Goal: Task Accomplishment & Management: Manage account settings

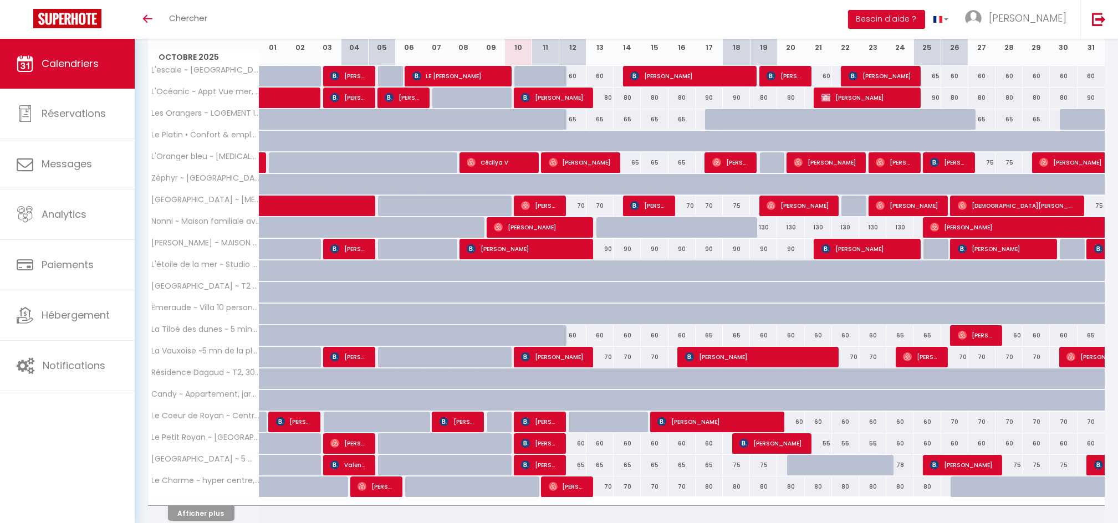
scroll to position [191, 0]
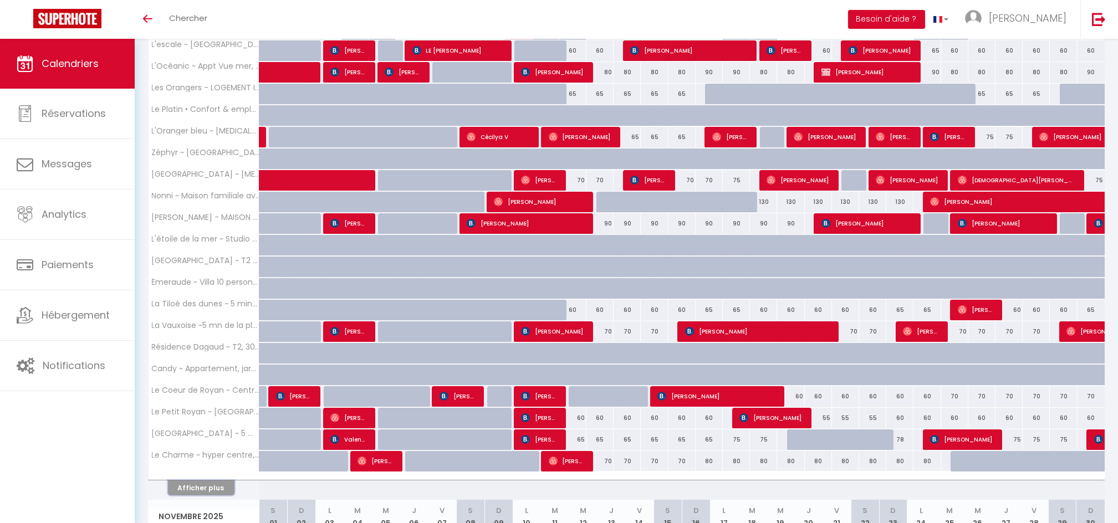
click at [206, 486] on button "Afficher plus" at bounding box center [201, 488] width 67 height 15
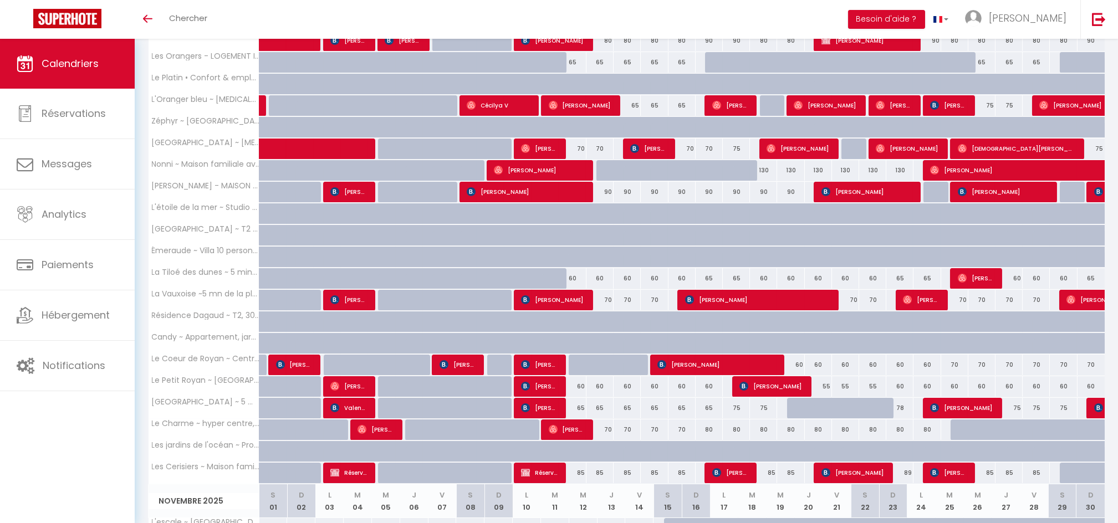
scroll to position [228, 0]
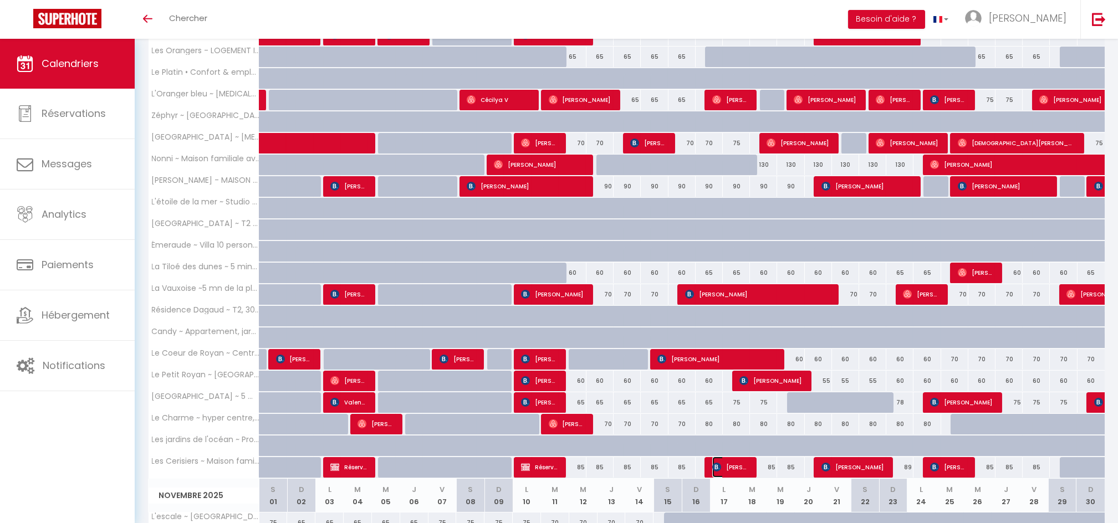
click at [735, 463] on span "[PERSON_NAME]" at bounding box center [730, 467] width 36 height 21
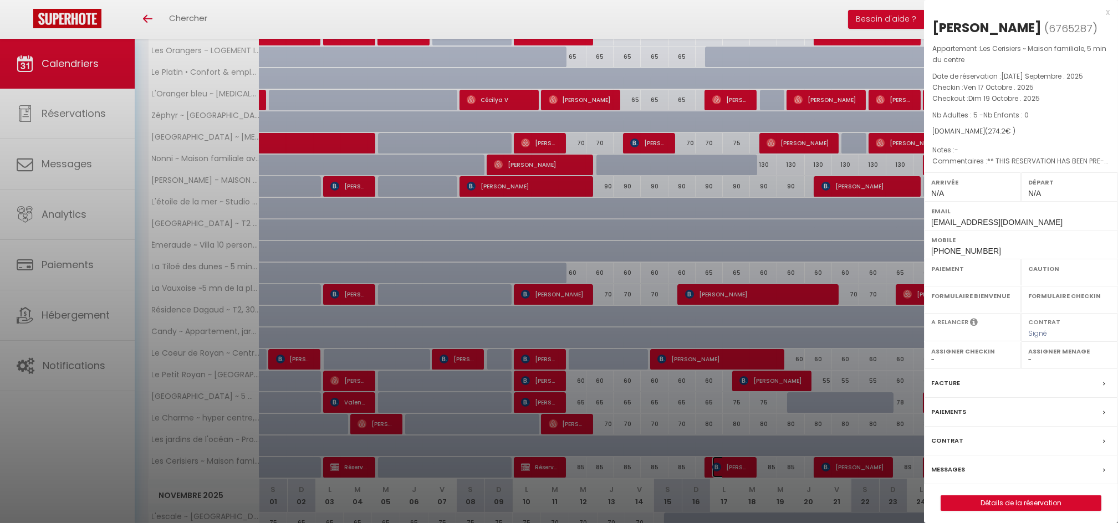
select select "OK"
select select "KO"
select select "0"
select select "1"
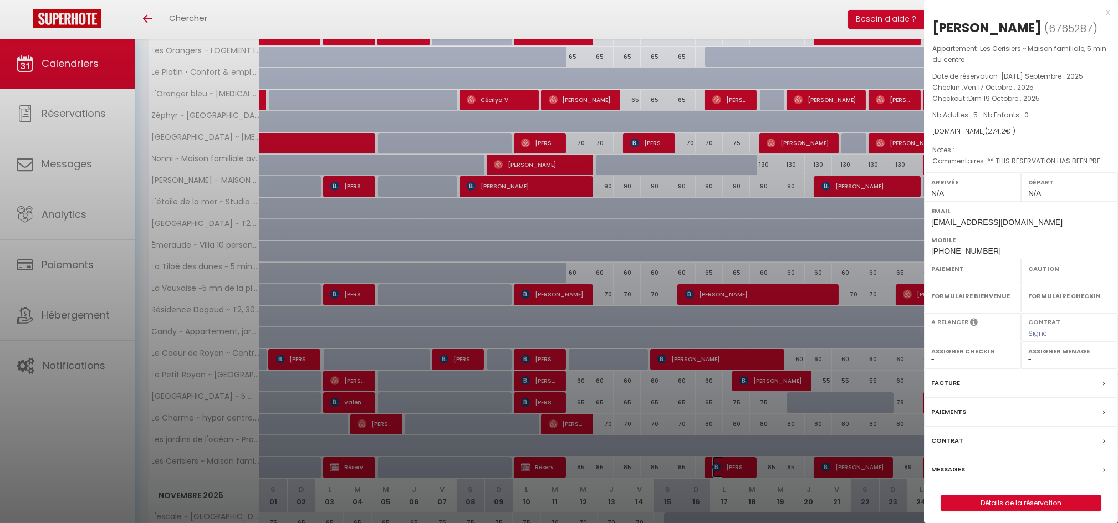
select select
select select "51835"
click at [776, 356] on div at bounding box center [559, 261] width 1118 height 523
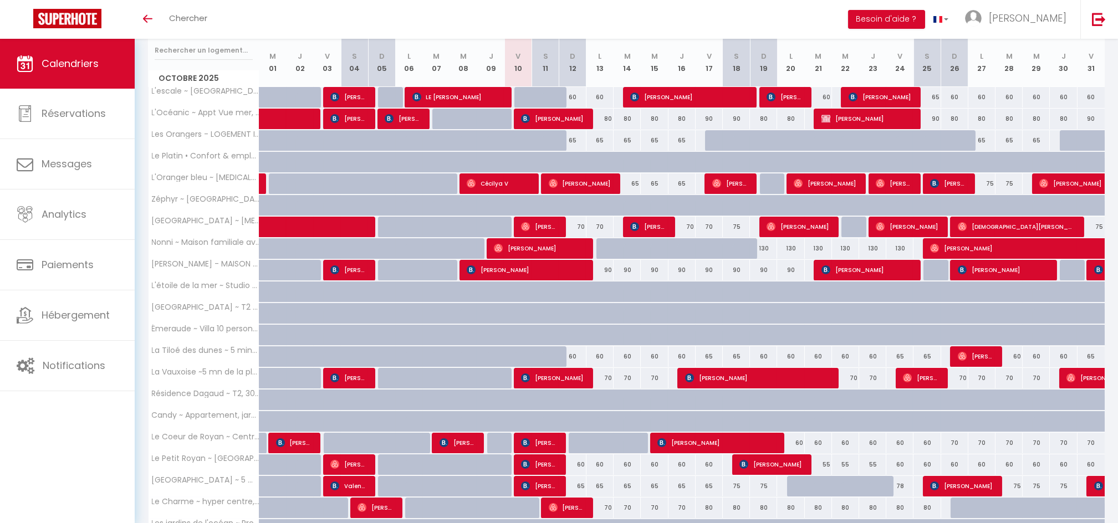
scroll to position [160, 0]
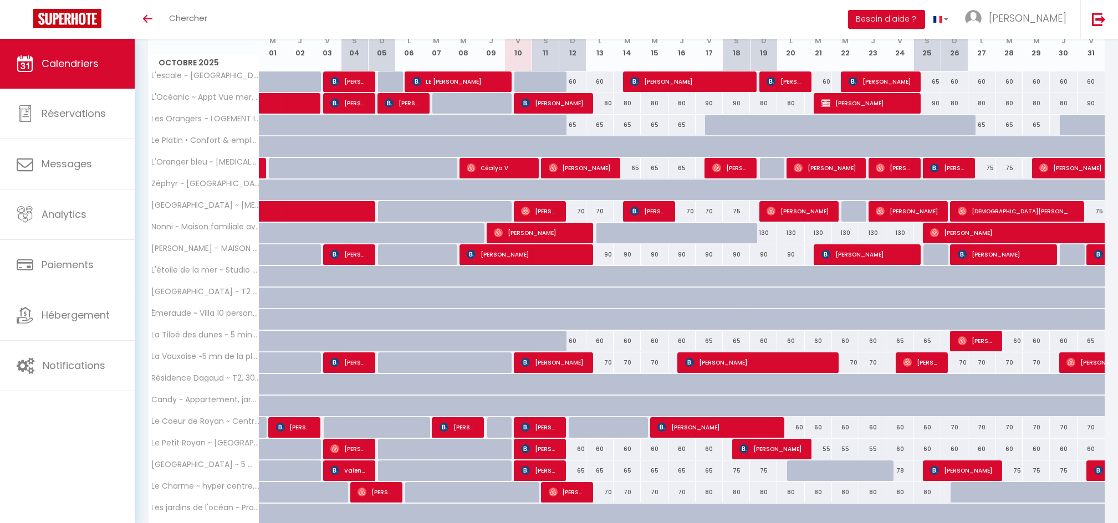
click at [903, 470] on div "78" at bounding box center [900, 471] width 27 height 21
type input "78"
type input "Ven 24 Octobre 2025"
type input "Sam 25 Octobre 2025"
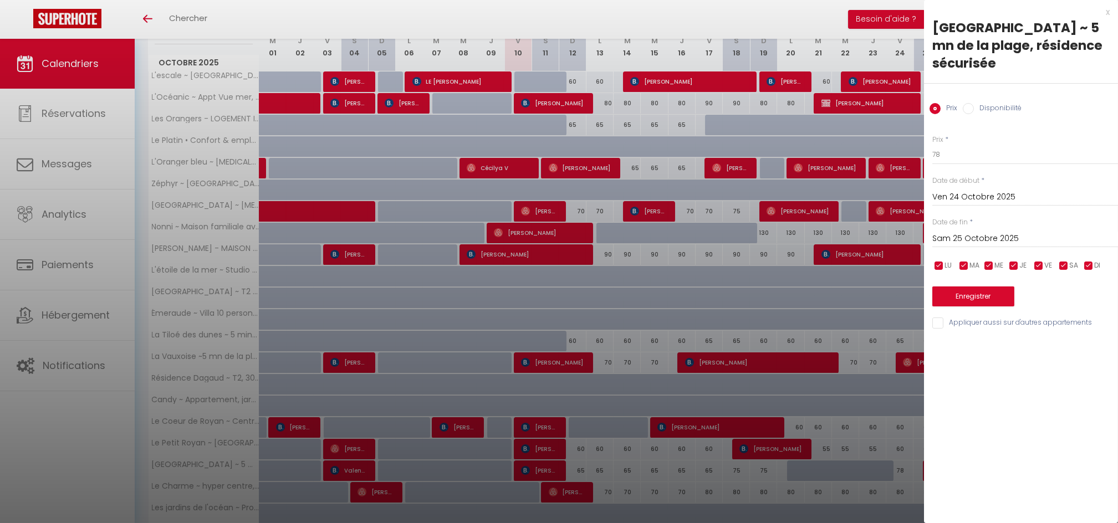
click at [979, 103] on label "Disponibilité" at bounding box center [998, 109] width 48 height 12
click at [974, 103] on input "Disponibilité" at bounding box center [968, 108] width 11 height 11
radio input "true"
radio input "false"
click at [967, 233] on input "Sam 25 Octobre 2025" at bounding box center [1026, 240] width 186 height 14
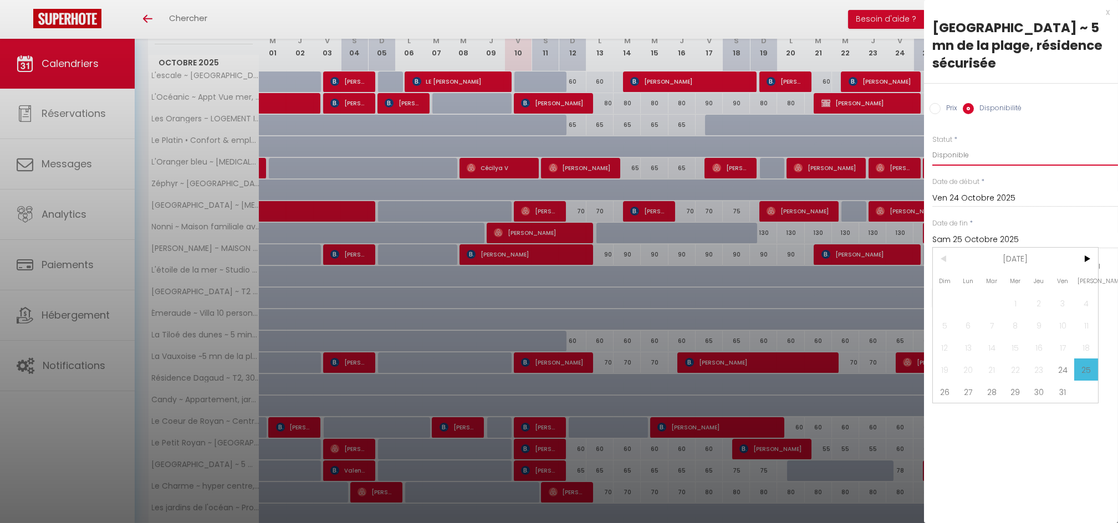
click at [955, 145] on select "Disponible Indisponible" at bounding box center [1026, 155] width 186 height 21
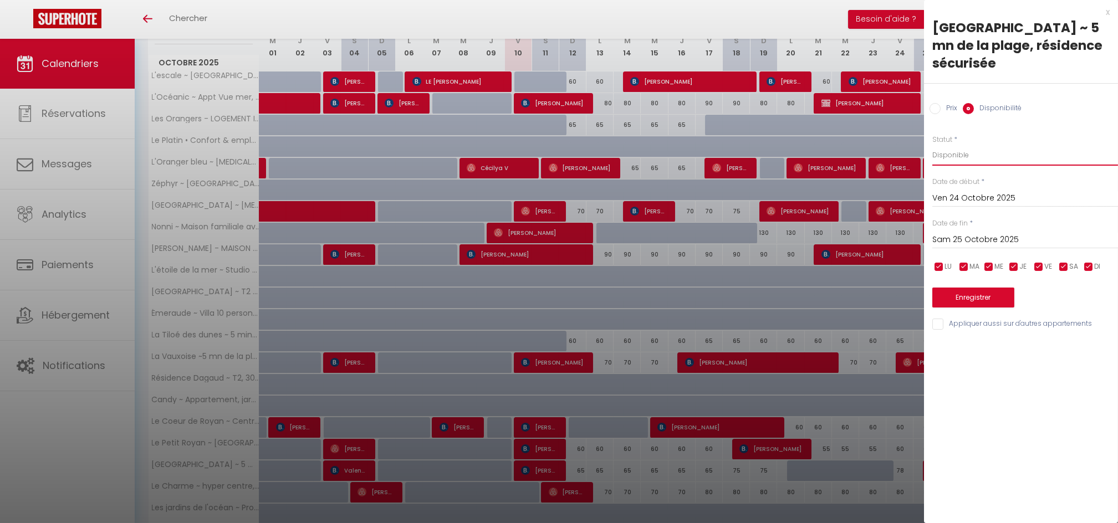
select select "0"
click at [933, 145] on select "Disponible Indisponible" at bounding box center [1026, 155] width 186 height 21
click at [962, 288] on button "Enregistrer" at bounding box center [974, 298] width 82 height 20
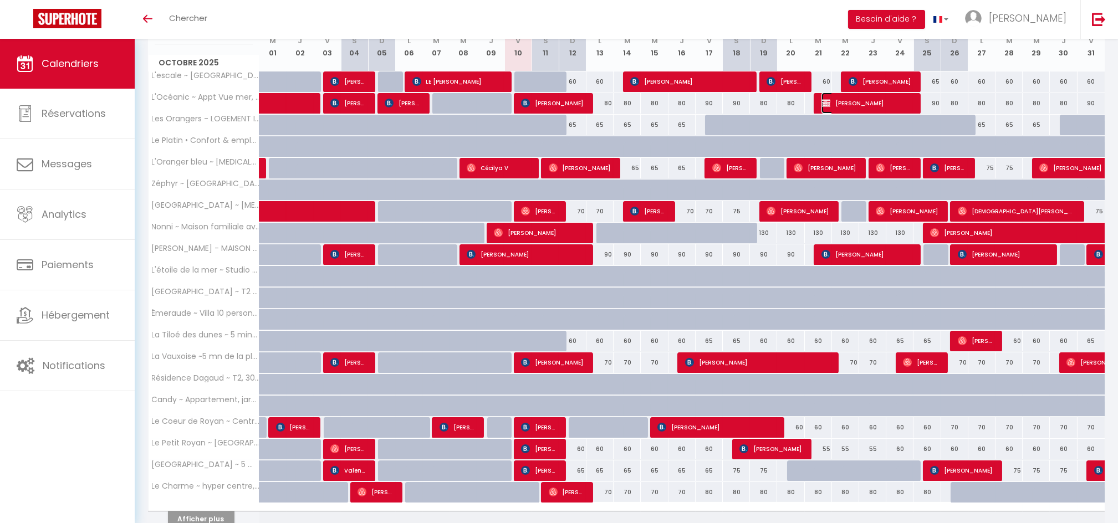
click at [858, 105] on span "[PERSON_NAME]" at bounding box center [867, 103] width 90 height 21
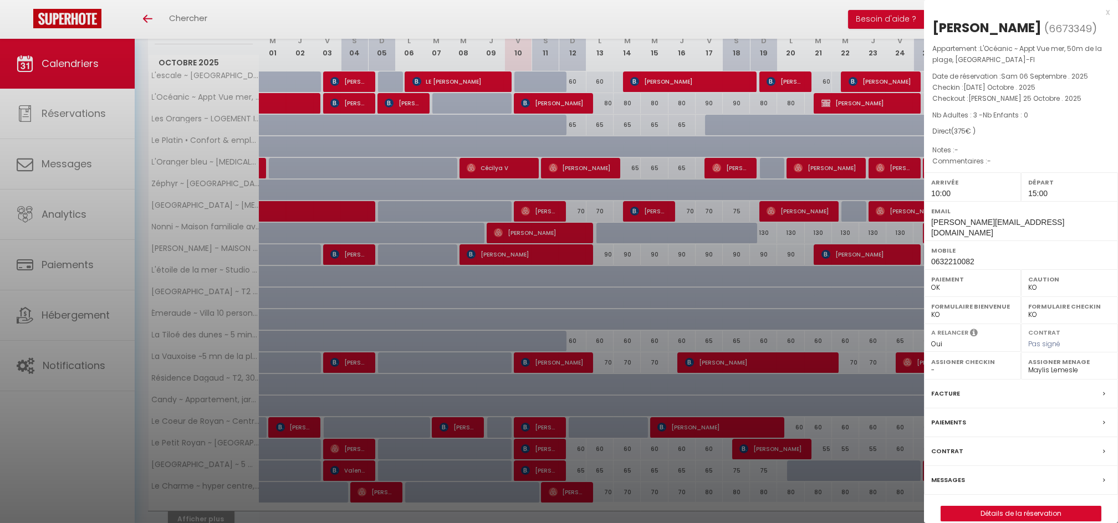
click at [637, 188] on div at bounding box center [559, 261] width 1118 height 523
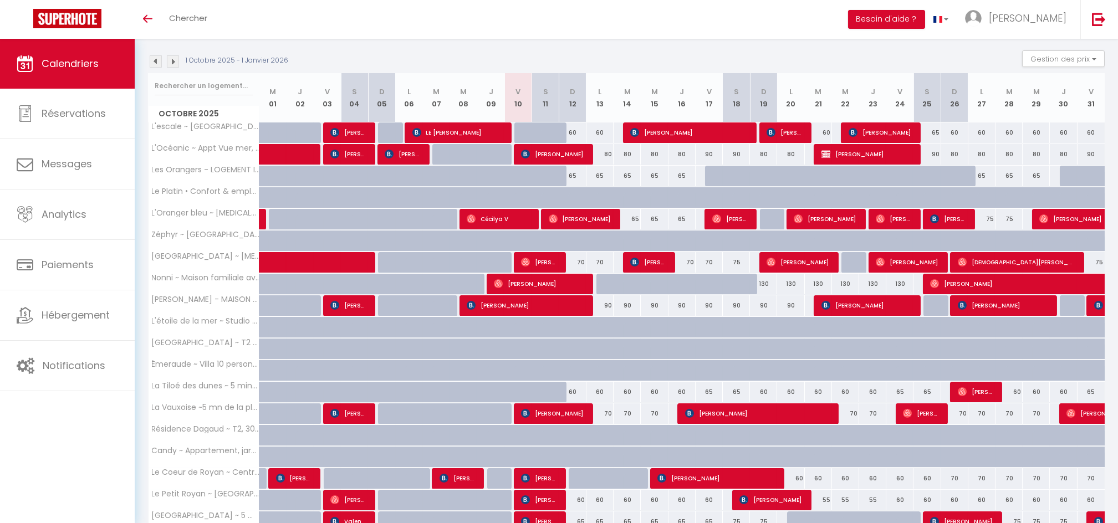
scroll to position [111, 0]
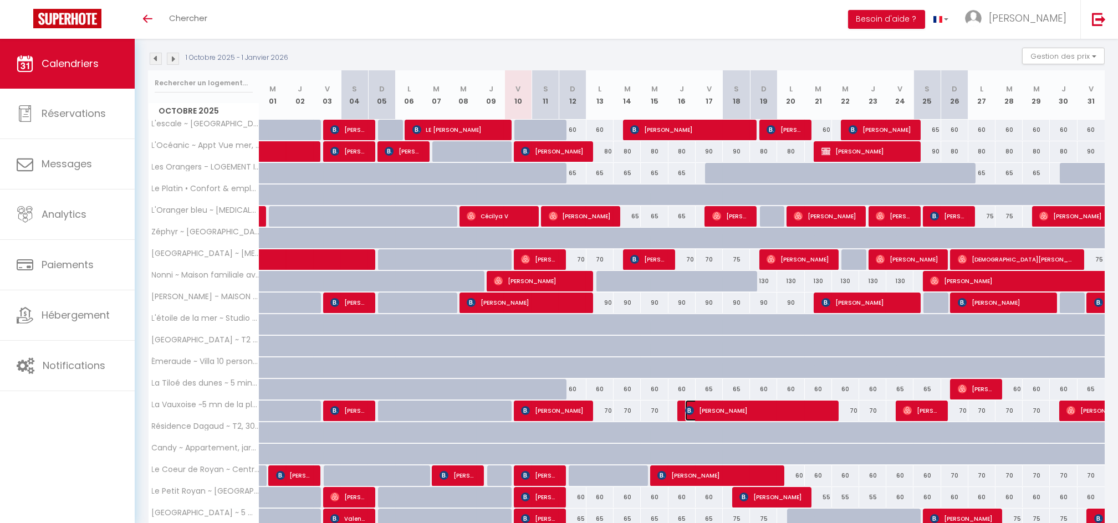
click at [710, 405] on span "[PERSON_NAME]" at bounding box center [757, 410] width 145 height 21
select select "38854"
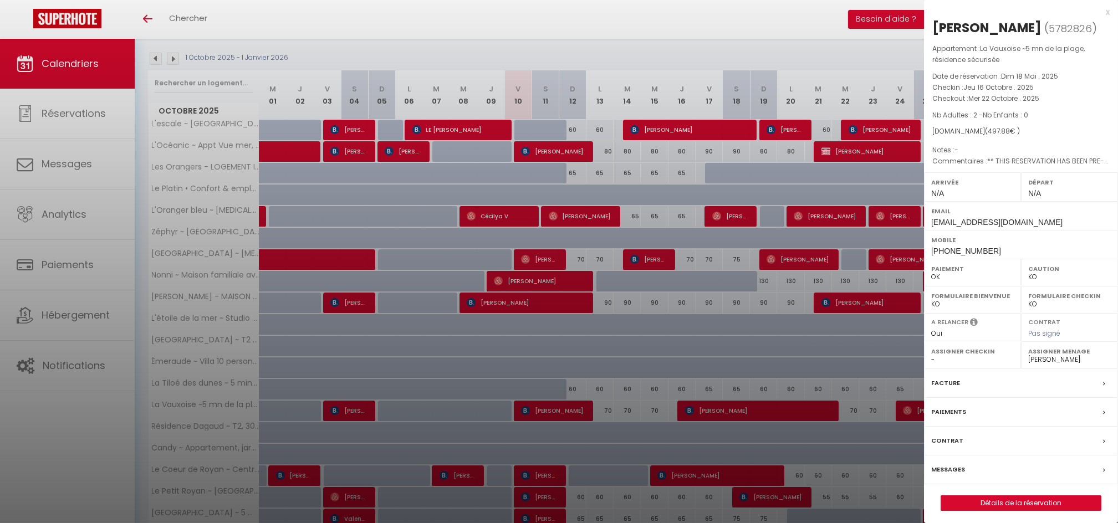
click at [659, 124] on div at bounding box center [559, 261] width 1118 height 523
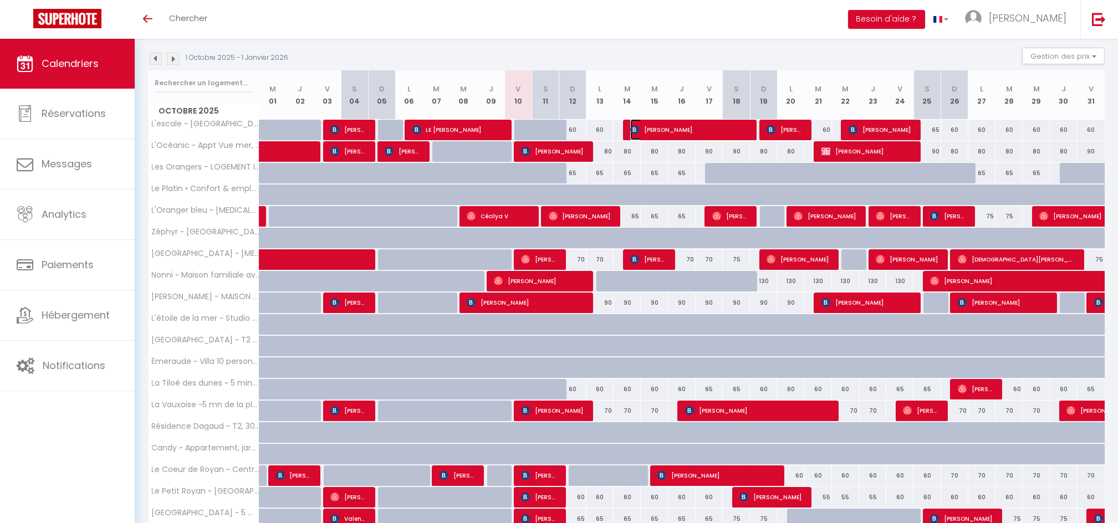
click at [659, 124] on span "[PERSON_NAME]" at bounding box center [689, 129] width 118 height 21
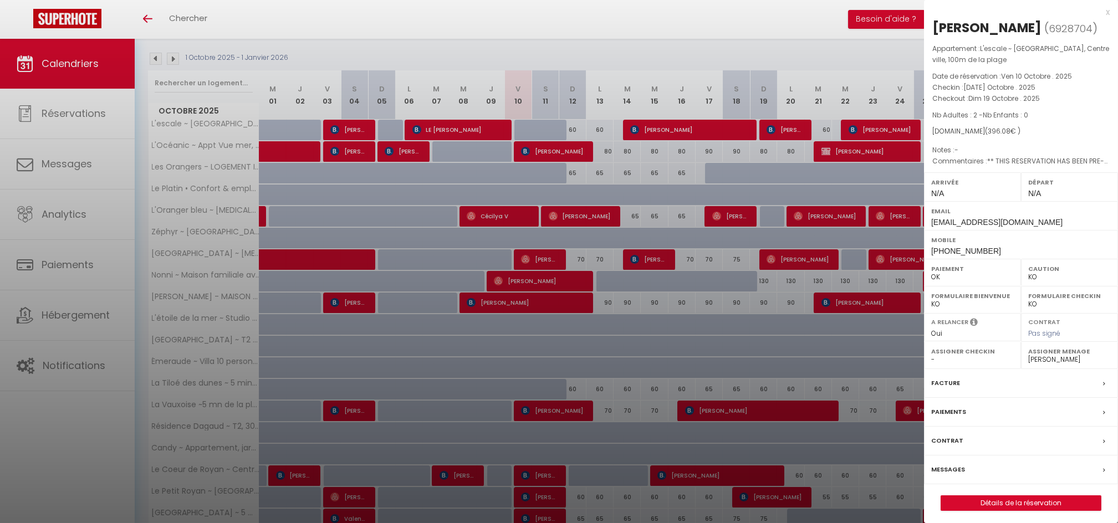
click at [383, 153] on div at bounding box center [559, 261] width 1118 height 523
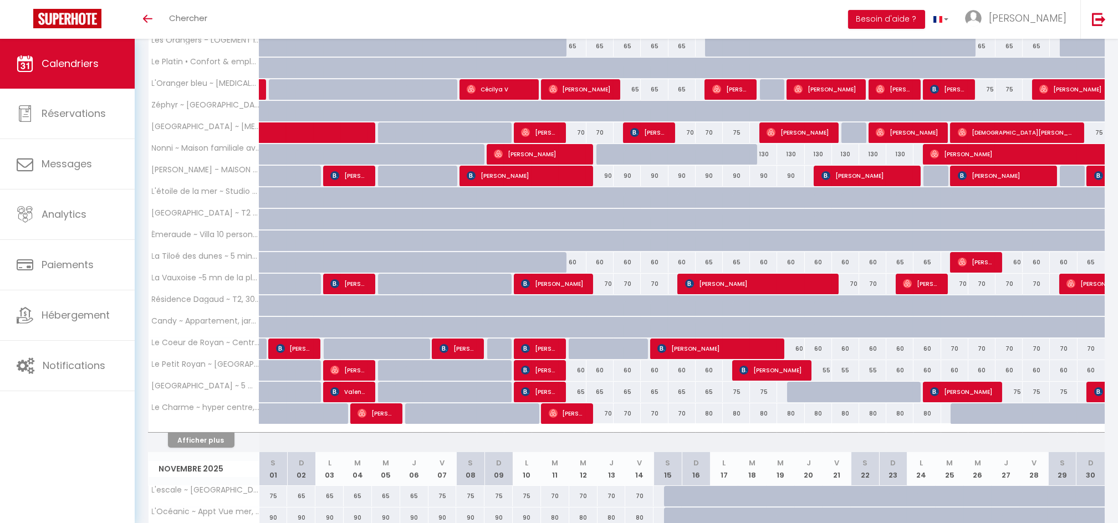
scroll to position [237, 0]
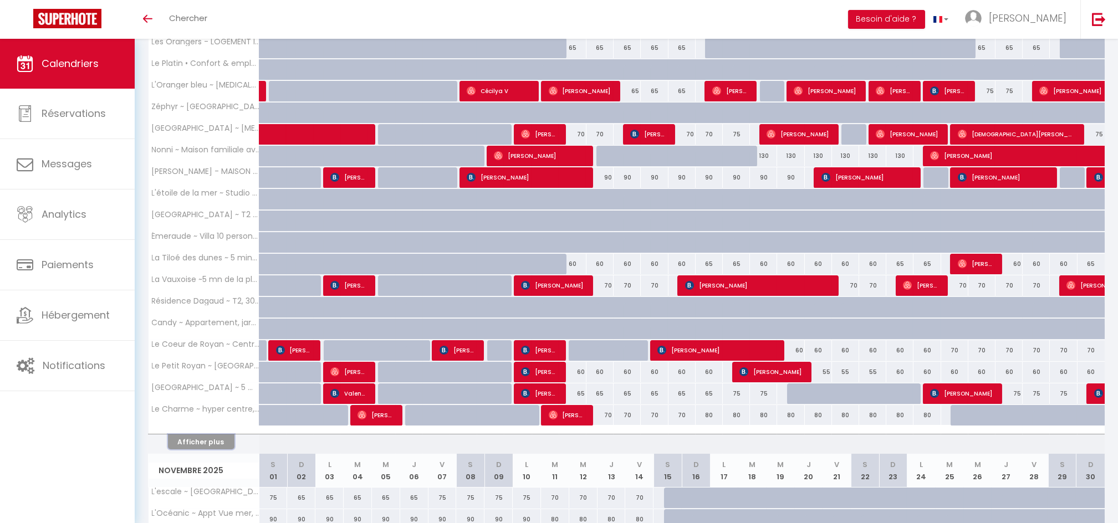
click at [213, 435] on button "Afficher plus" at bounding box center [201, 442] width 67 height 15
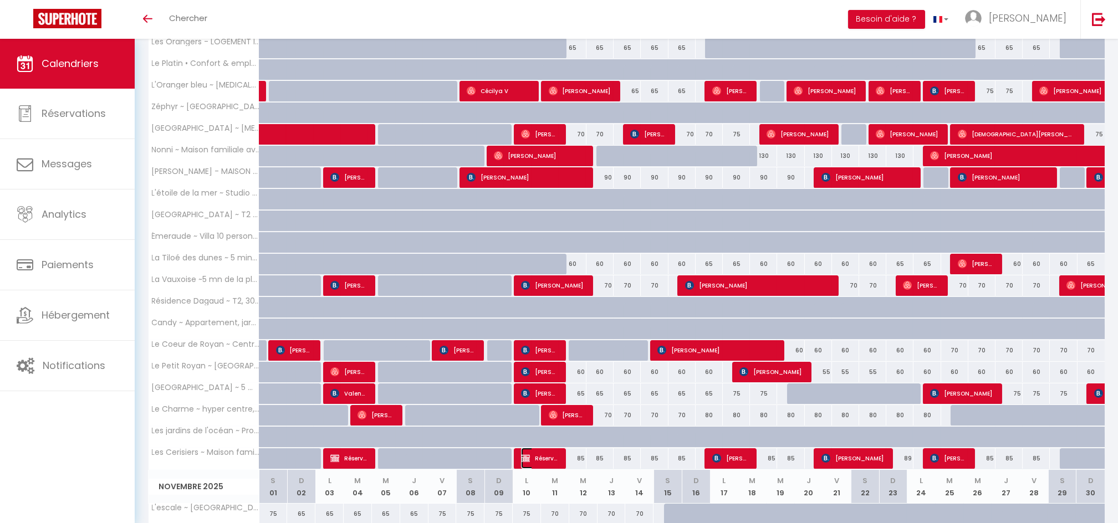
click at [542, 460] on span "Réservée [PERSON_NAME]" at bounding box center [539, 458] width 36 height 21
select select
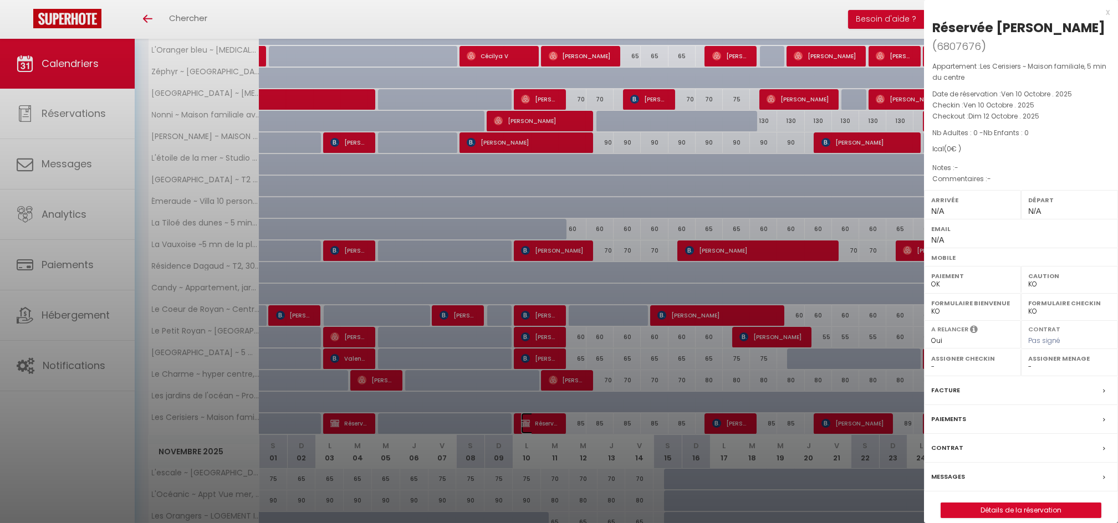
scroll to position [272, 0]
click at [994, 480] on div "Messages" at bounding box center [1021, 477] width 194 height 29
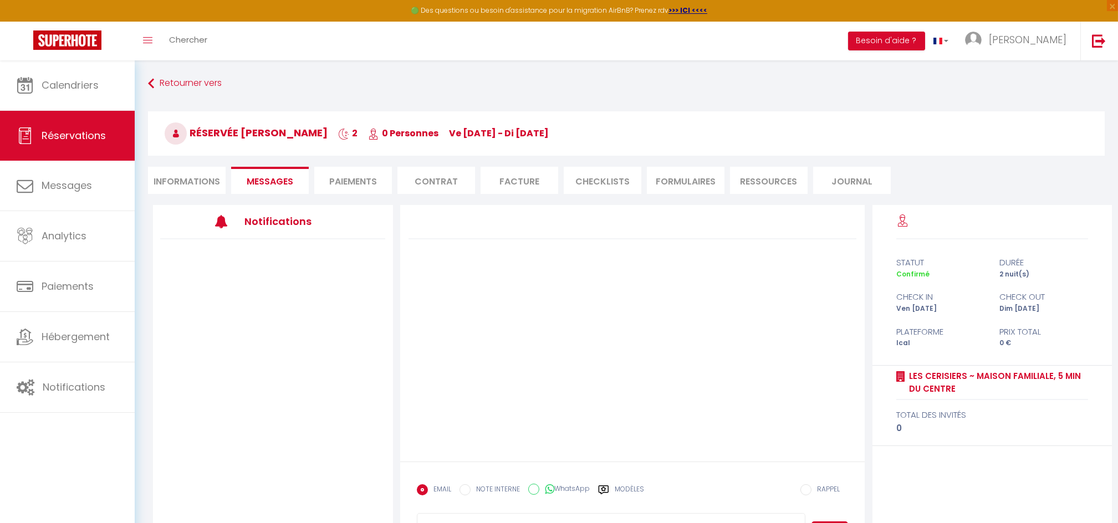
click at [156, 71] on div "Retourner vers Réservée [PERSON_NAME] 2 0 Personnes ve [DATE] - di [DATE] Actio…" at bounding box center [627, 316] width 984 height 513
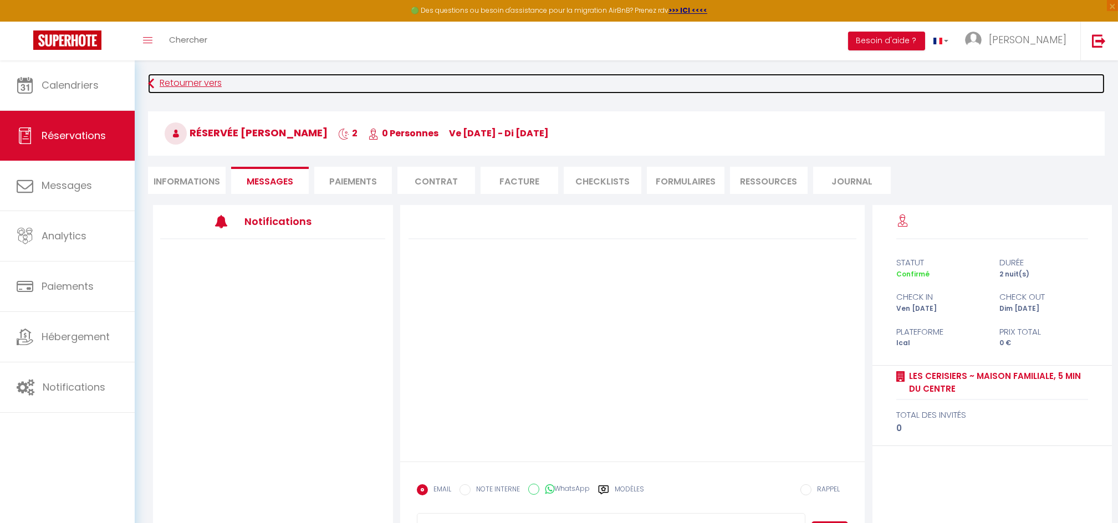
click at [153, 79] on icon at bounding box center [151, 84] width 6 height 20
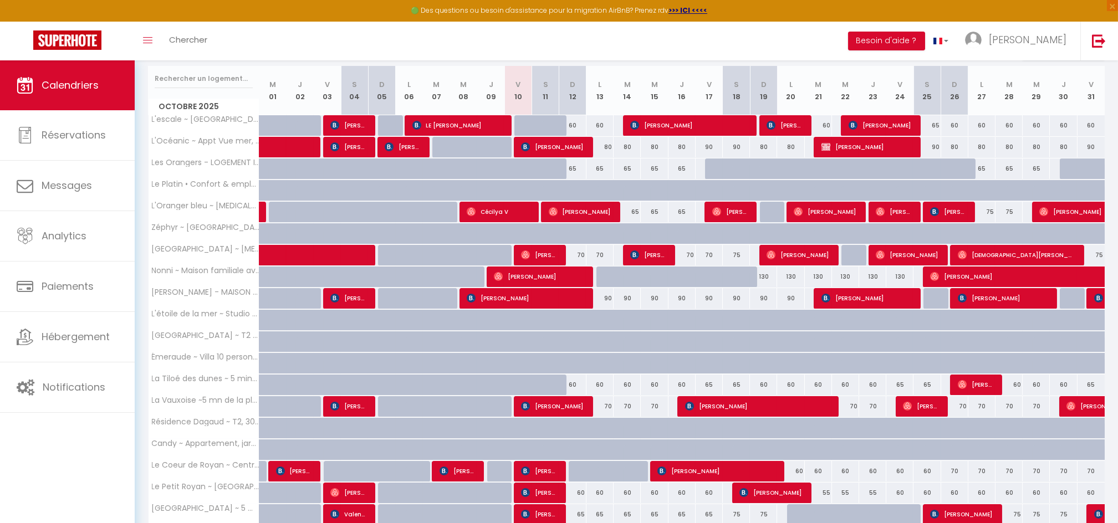
scroll to position [138, 0]
click at [879, 295] on span "[PERSON_NAME]" at bounding box center [867, 297] width 90 height 21
select select "OK"
select select "KO"
select select "0"
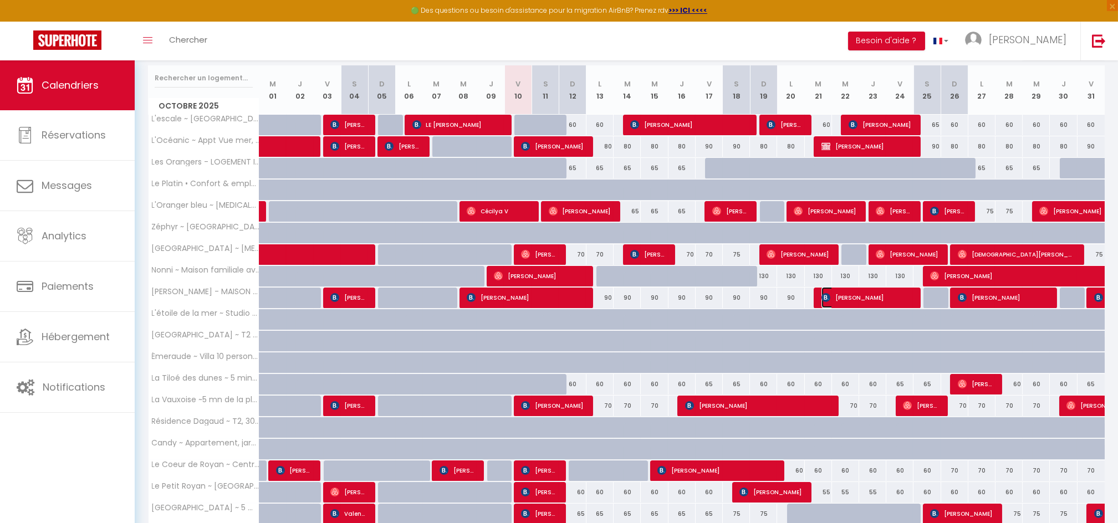
select select "0"
select select "1"
select select
select select "37601"
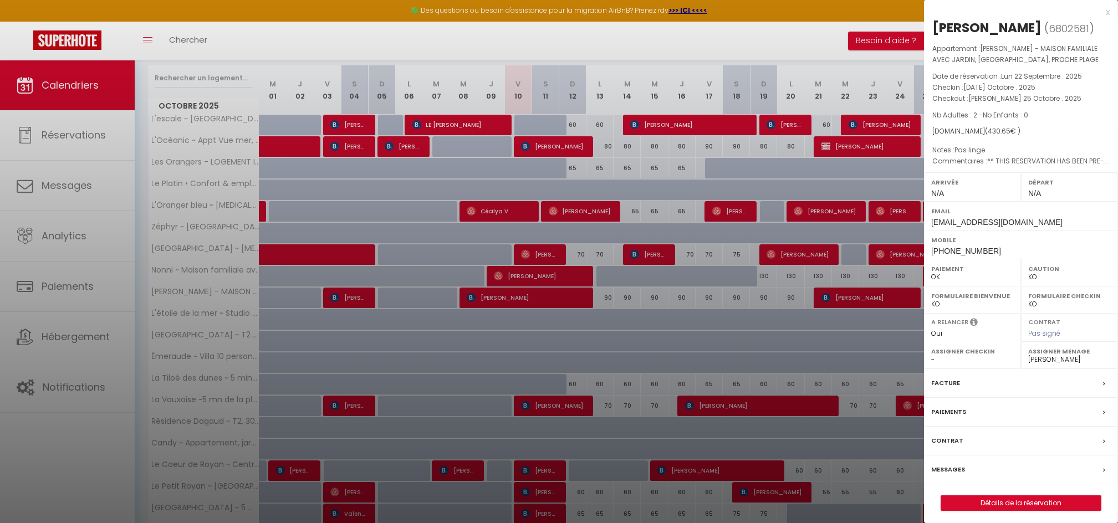
click at [689, 252] on div at bounding box center [559, 261] width 1118 height 523
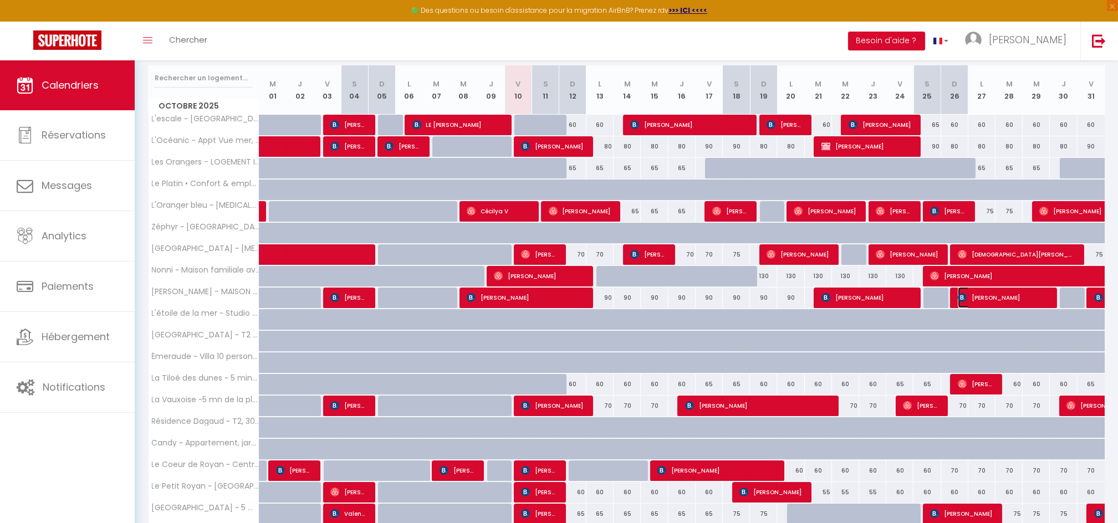
click at [998, 298] on span "[PERSON_NAME]" at bounding box center [1003, 297] width 90 height 21
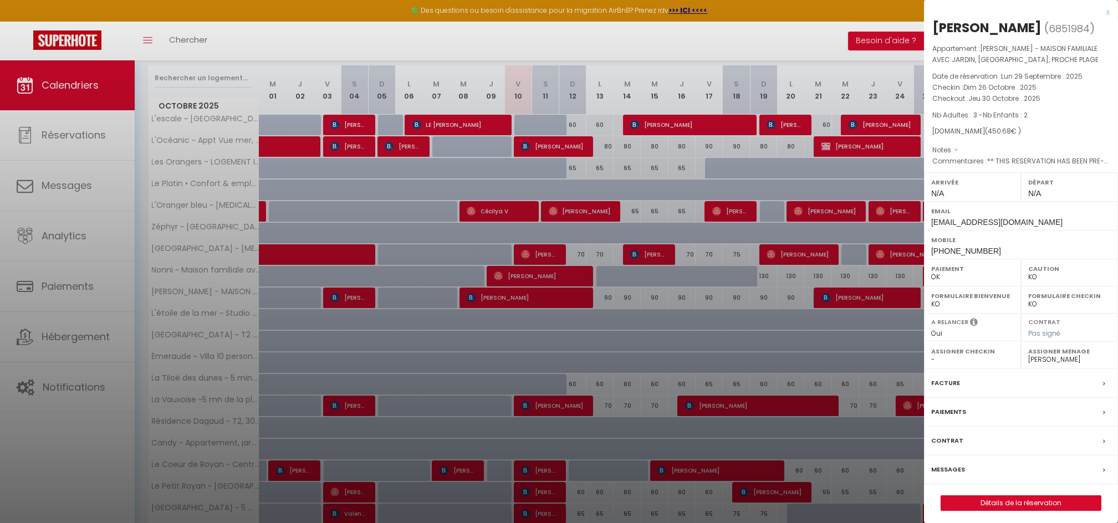
click at [756, 278] on div at bounding box center [559, 261] width 1118 height 523
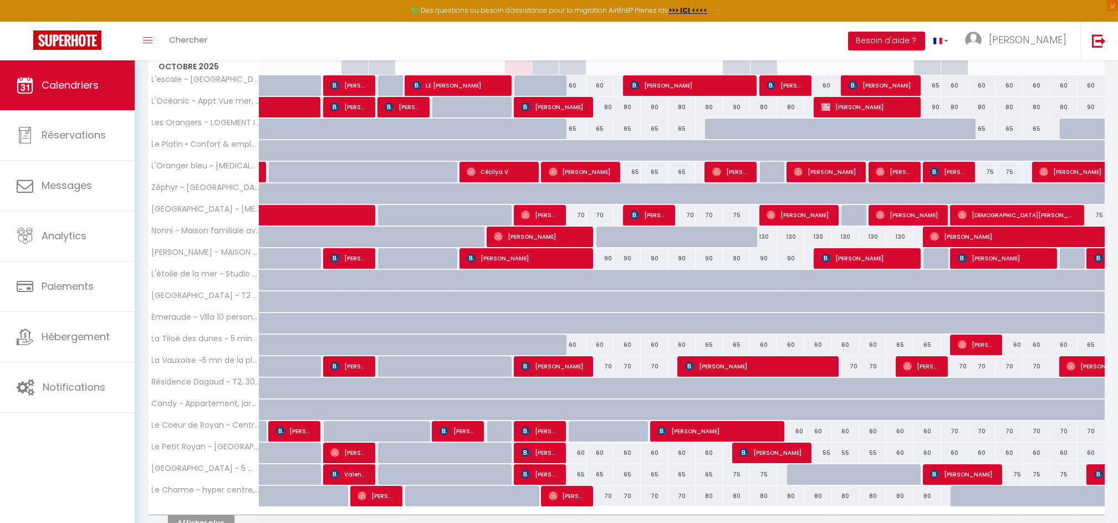
scroll to position [185, 0]
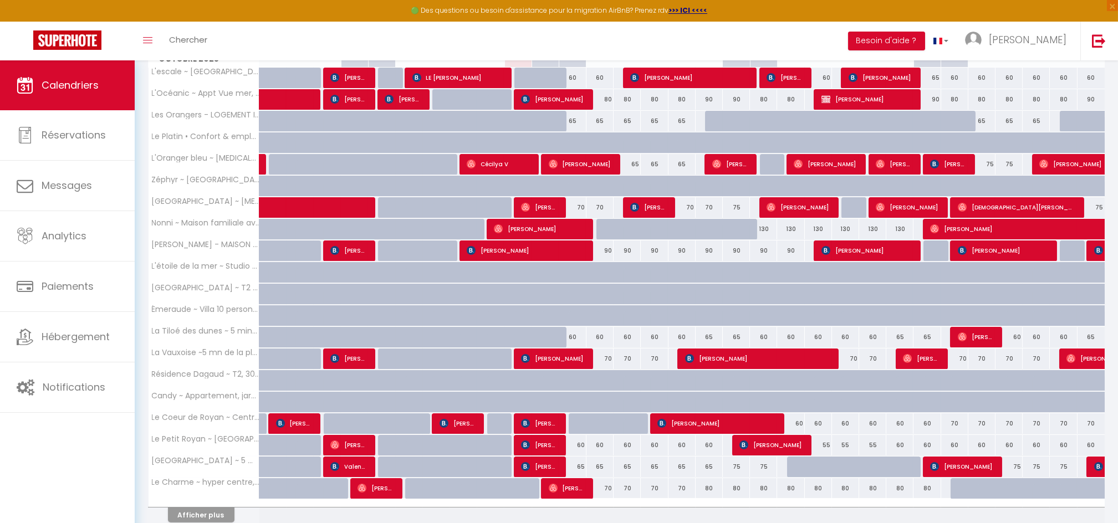
click at [587, 464] on div "65" at bounding box center [600, 467] width 27 height 21
type input "65"
type input "Lun 13 Octobre 2025"
type input "[DATE] Octobre 2025"
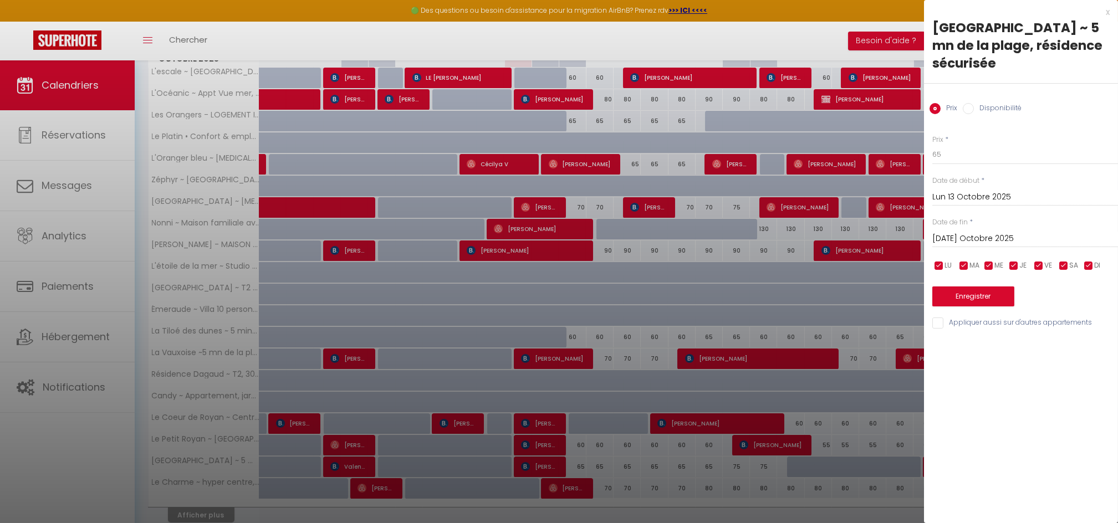
click at [749, 440] on div at bounding box center [559, 261] width 1118 height 523
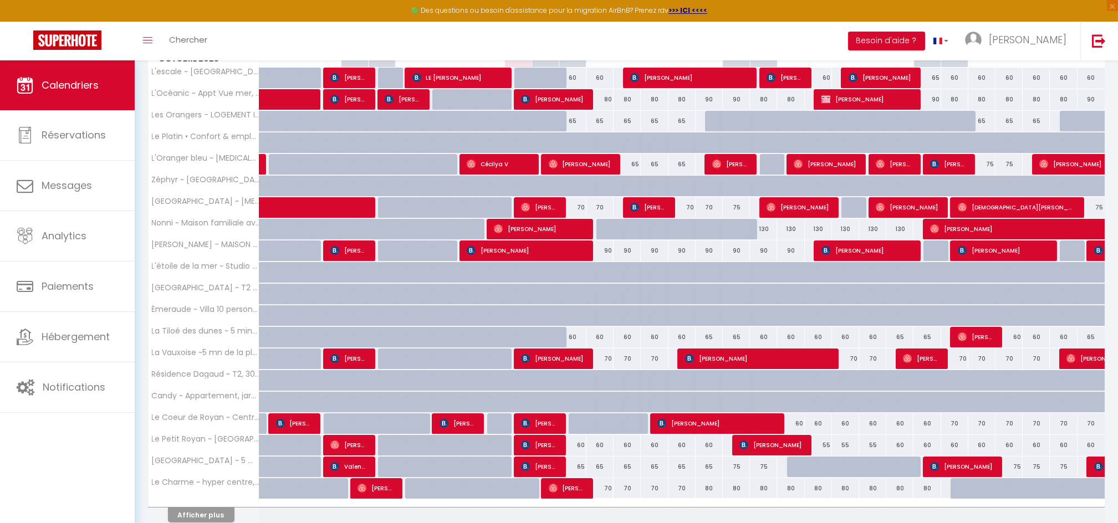
scroll to position [0, 0]
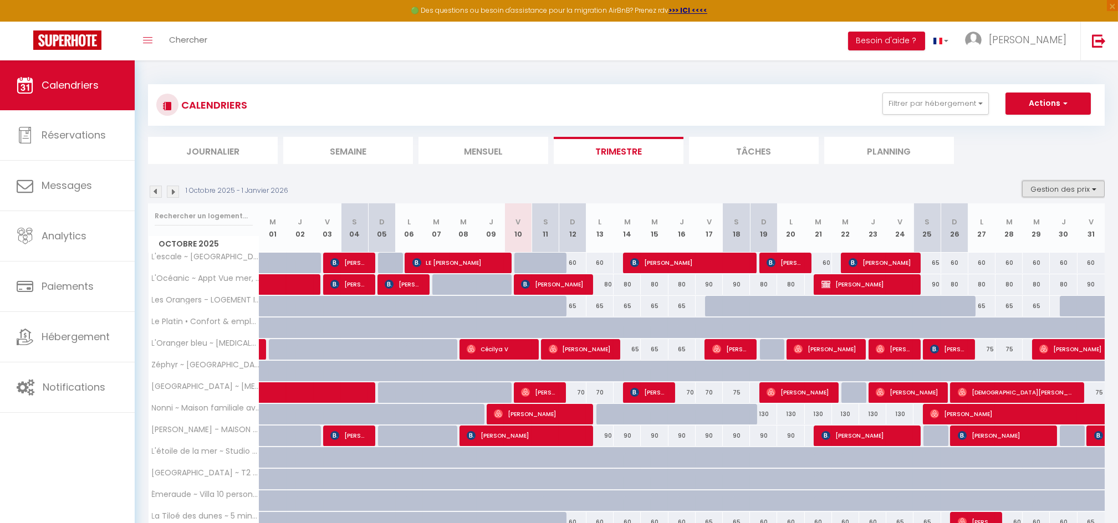
click at [1049, 181] on button "Gestion des prix" at bounding box center [1063, 189] width 83 height 17
click at [1024, 244] on input "Règles" at bounding box center [1055, 242] width 100 height 11
checkbox input "true"
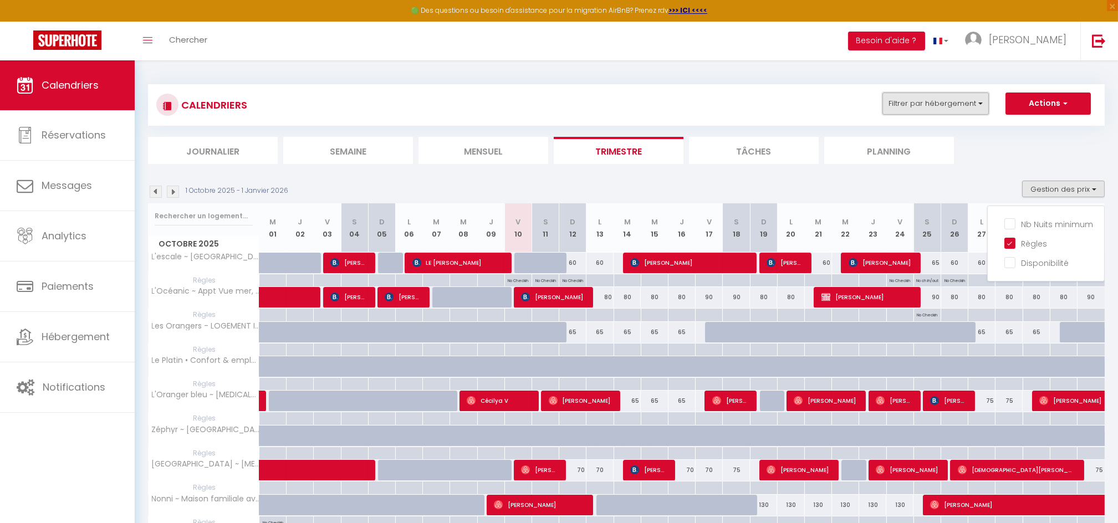
click at [926, 110] on button "Filtrer par hébergement" at bounding box center [936, 104] width 106 height 22
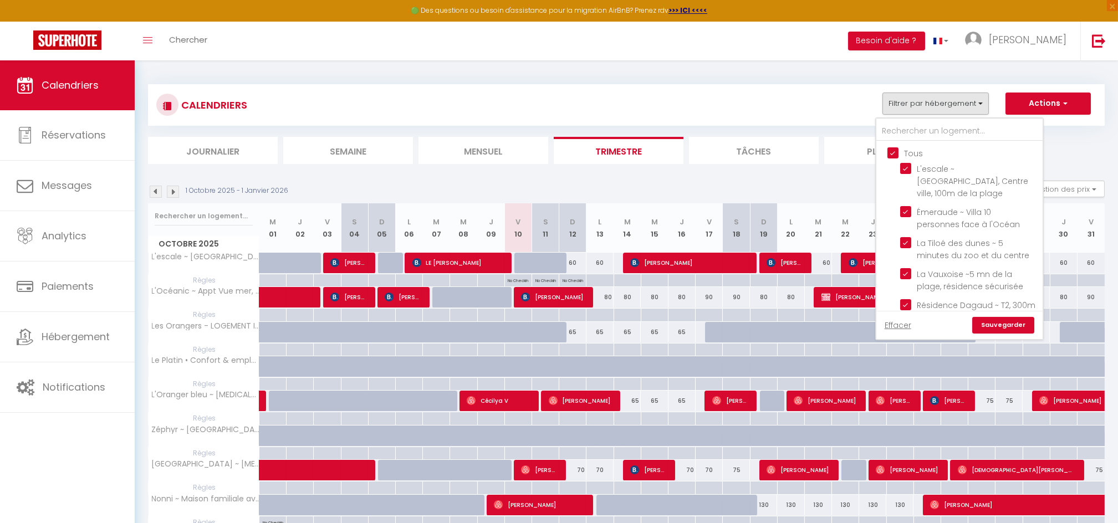
click at [889, 154] on input "Tous" at bounding box center [971, 152] width 166 height 11
checkbox input "false"
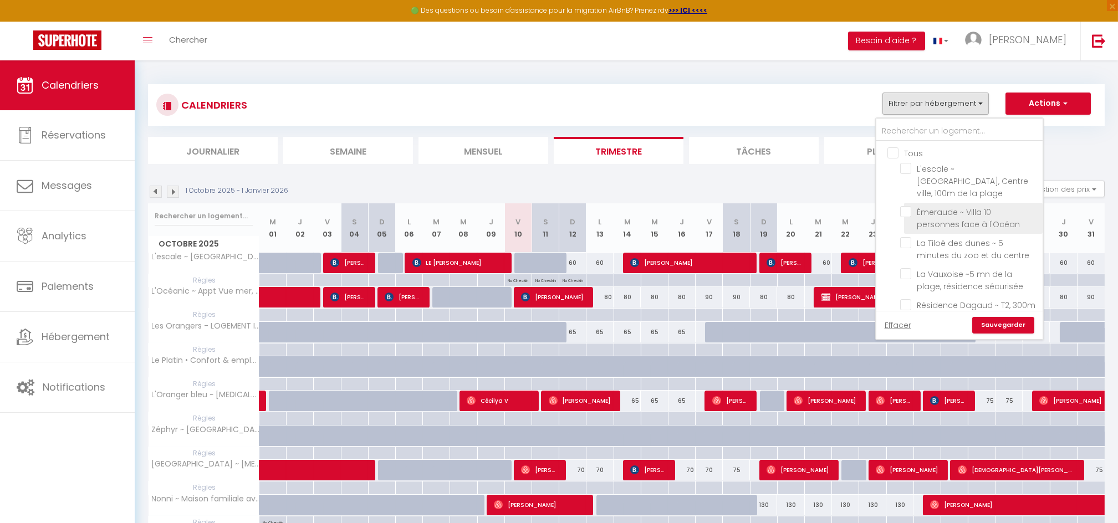
checkbox input "false"
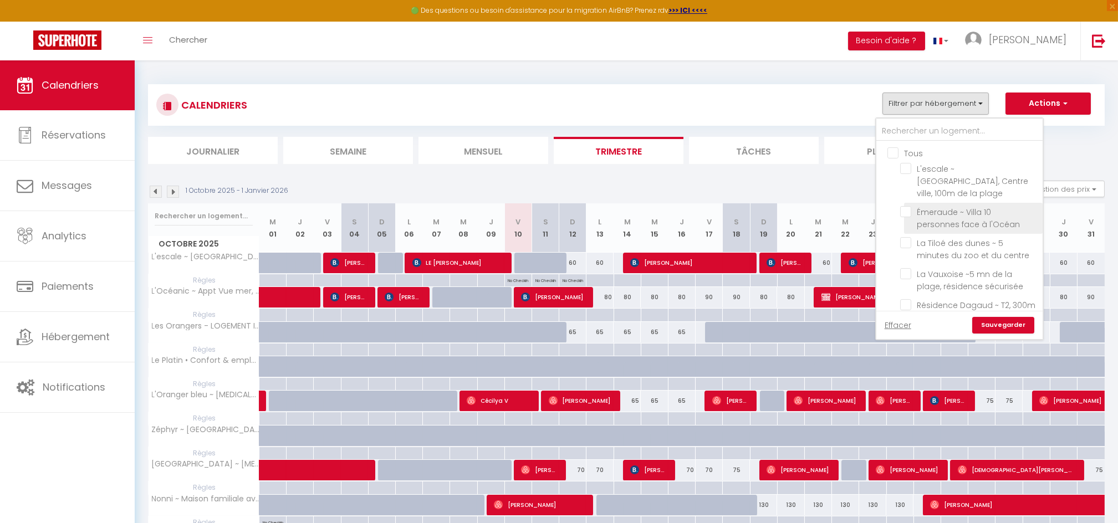
checkbox input "false"
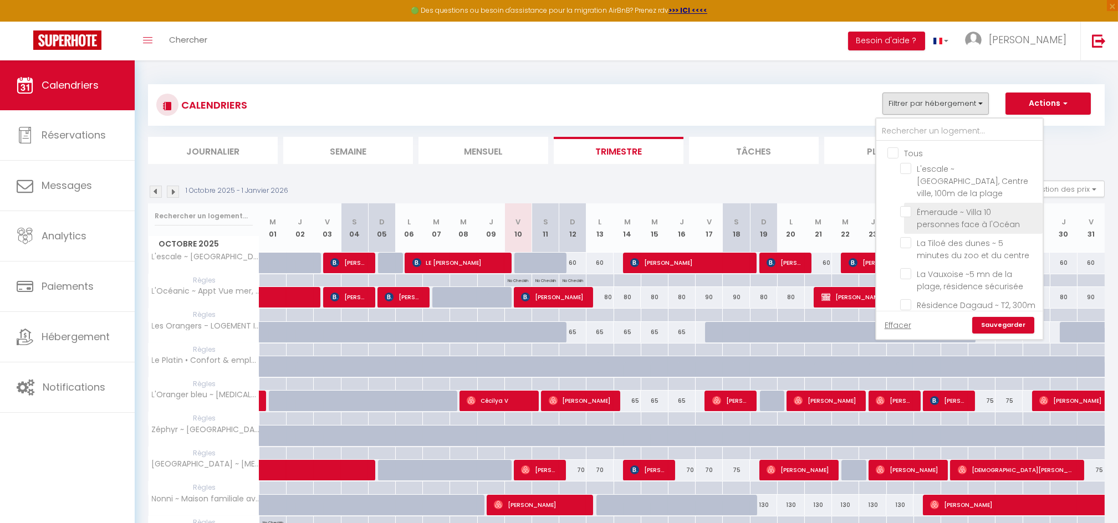
checkbox input "false"
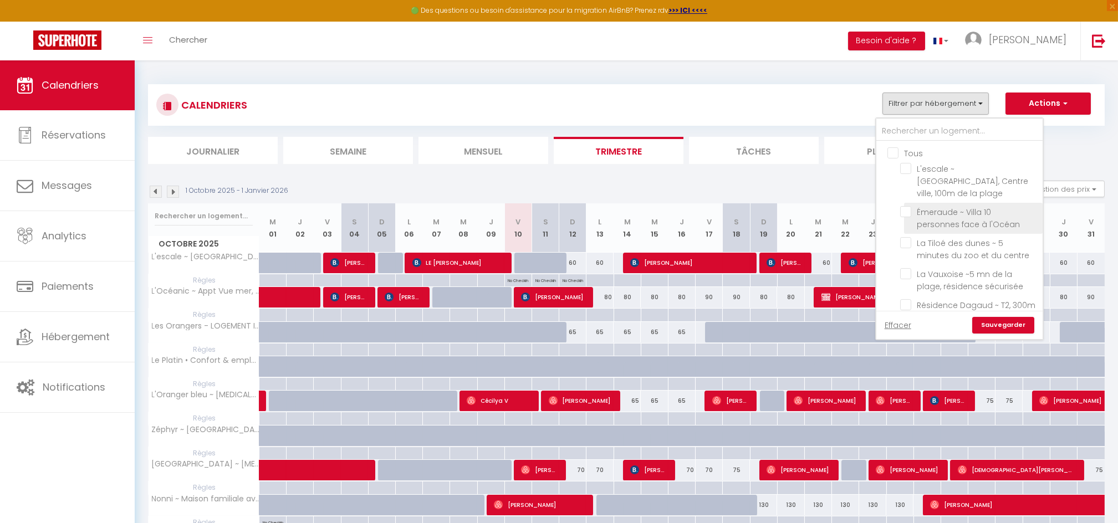
checkbox input "false"
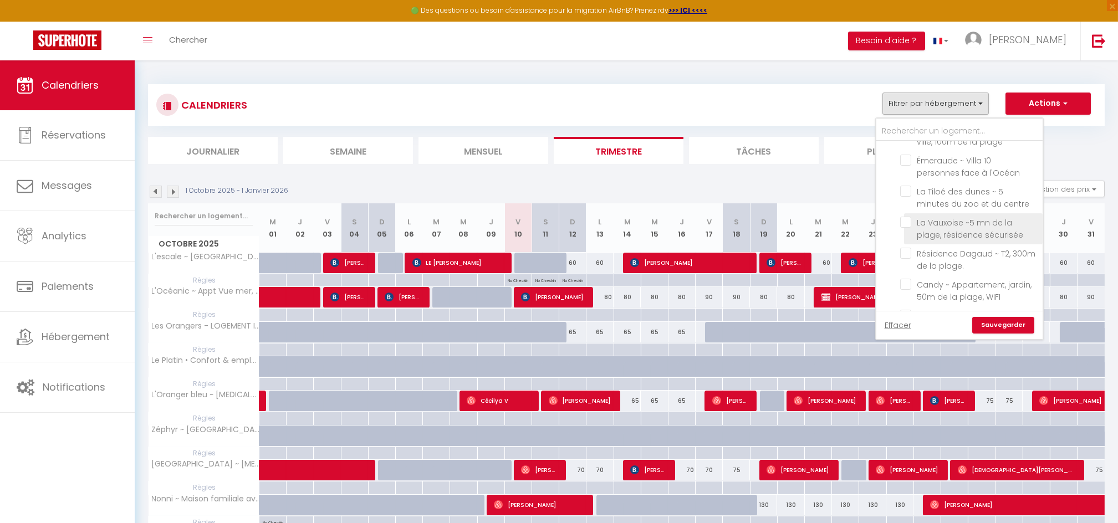
click at [929, 218] on span "La Vauxoise ~5 mn de la plage, résidence sécurisée" at bounding box center [970, 228] width 106 height 23
click at [929, 218] on input "La Vauxoise ~5 mn de la plage, résidence sécurisée" at bounding box center [969, 222] width 139 height 11
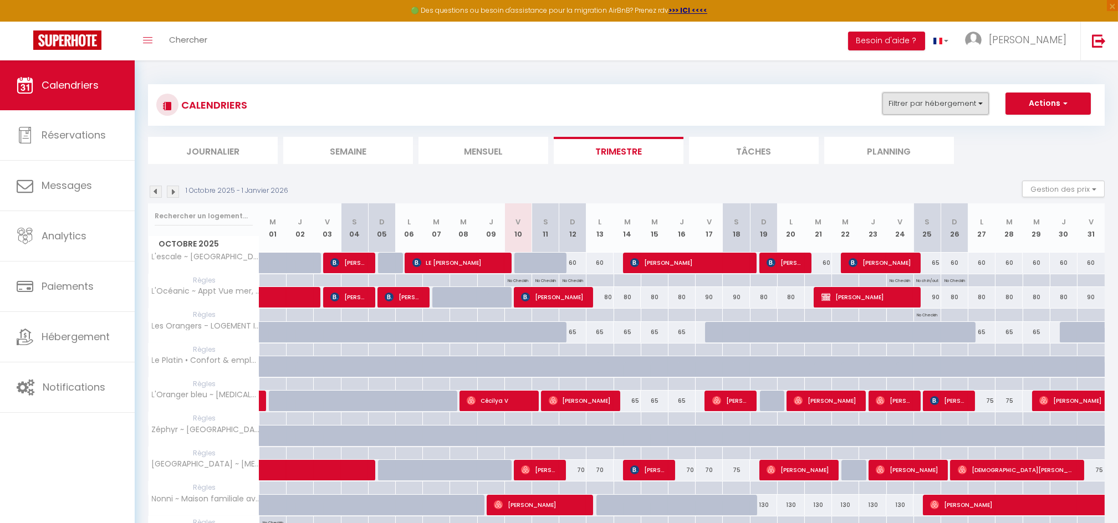
click at [929, 113] on button "Filtrer par hébergement" at bounding box center [936, 104] width 106 height 22
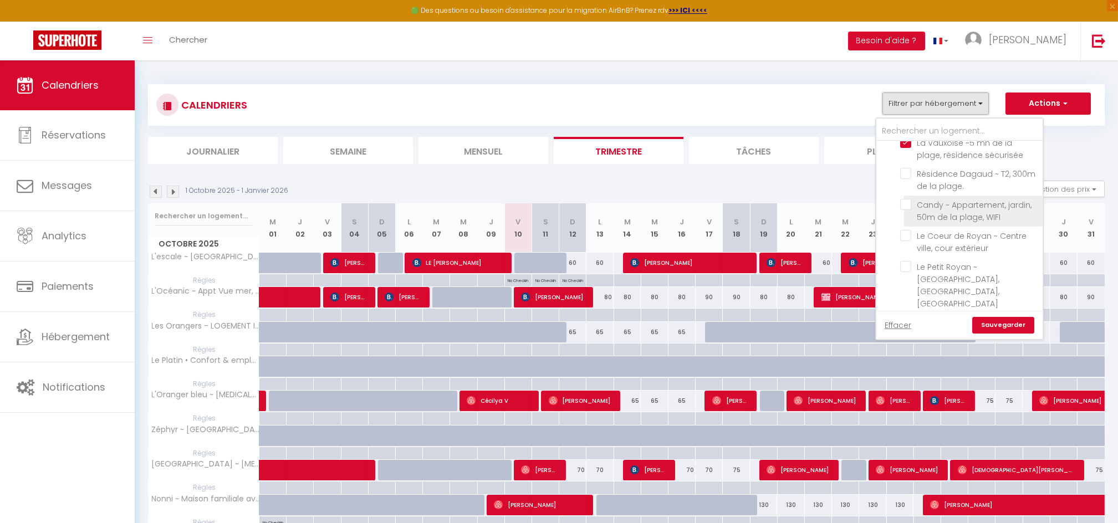
scroll to position [134, 0]
click at [909, 314] on input "[GEOGRAPHIC_DATA] ~ 5 mn de la plage, résidence sécurisée" at bounding box center [969, 319] width 139 height 11
checkbox input "true"
click at [1003, 334] on div "Effacer Sauvegarder" at bounding box center [960, 325] width 166 height 28
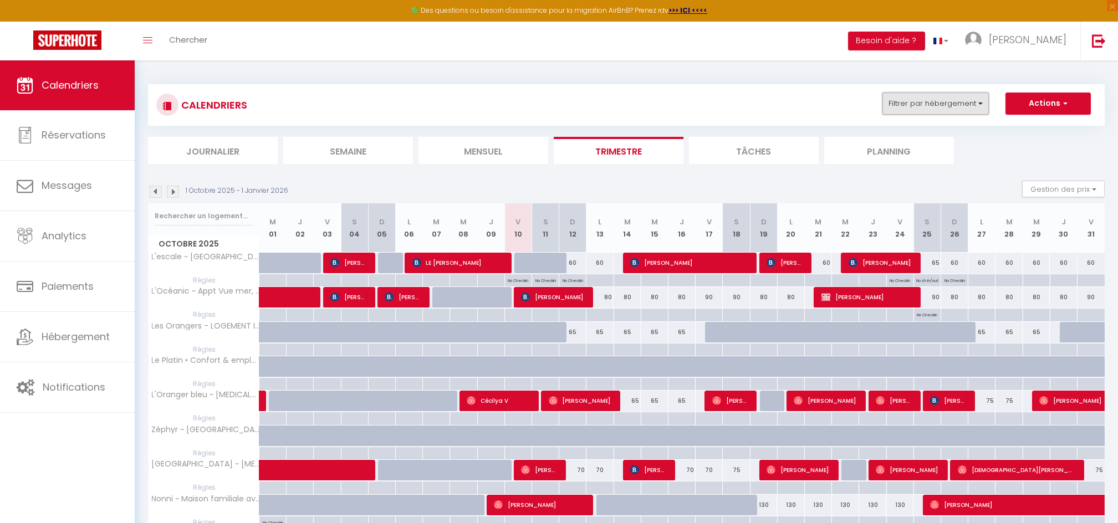
click at [945, 111] on button "Filtrer par hébergement" at bounding box center [936, 104] width 106 height 22
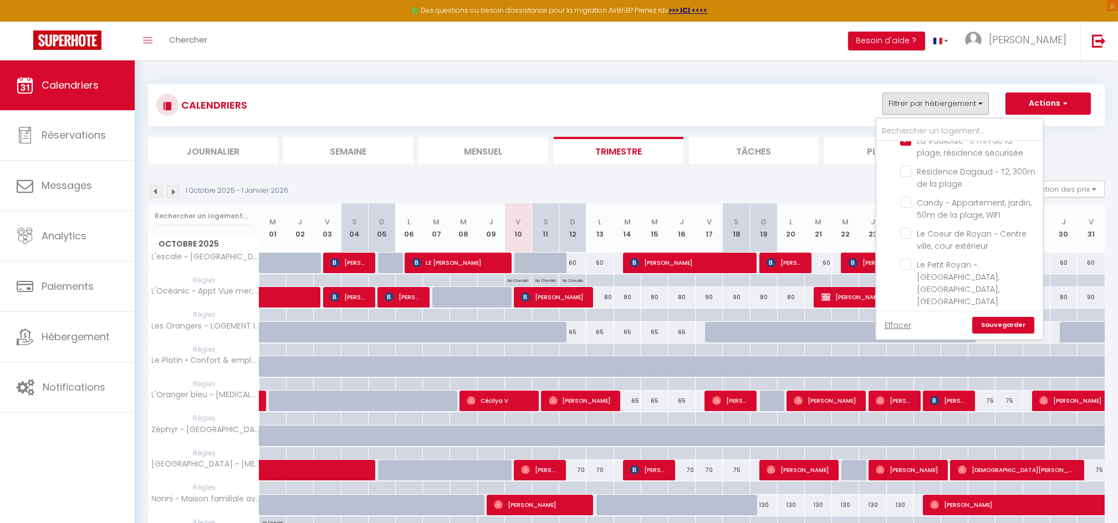
click at [994, 320] on link "Sauvegarder" at bounding box center [1003, 325] width 62 height 17
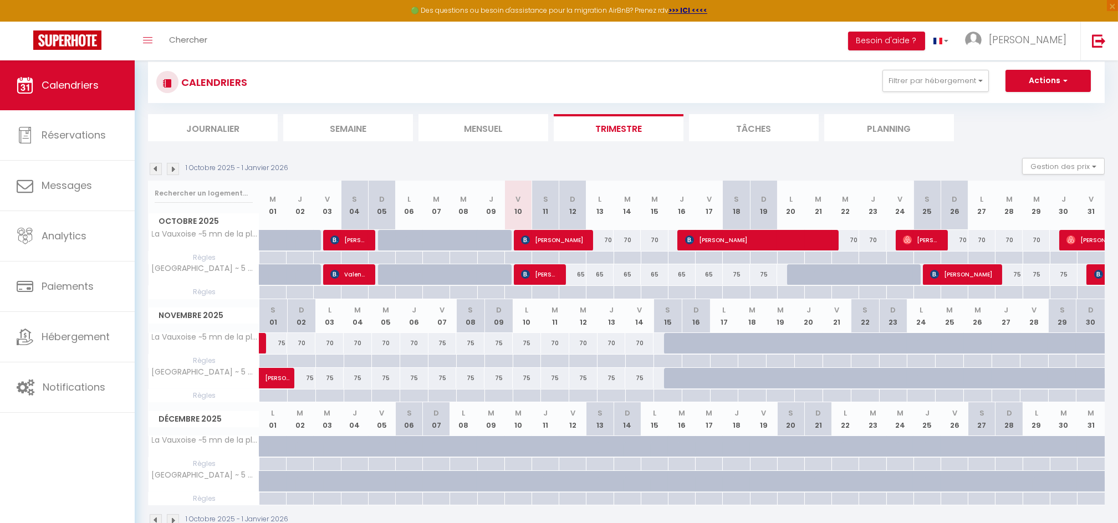
scroll to position [23, 0]
click at [580, 293] on div at bounding box center [572, 292] width 27 height 13
type input "Dim 12 Octobre 2025"
type input "Lun 13 Octobre 2025"
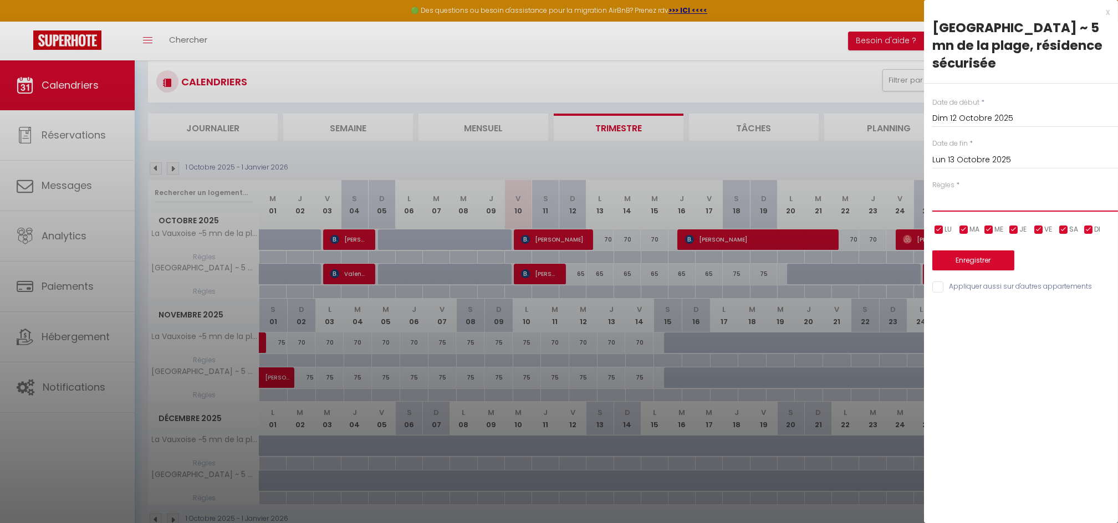
click at [984, 191] on select "Aucun No Checkin No Checkout Pas d'arrivée / Pas de départ" at bounding box center [1026, 201] width 186 height 21
select select "3"
click at [933, 191] on select "Aucun No Checkin No Checkout Pas d'arrivée / Pas de départ" at bounding box center [1026, 201] width 186 height 21
click at [962, 251] on button "Enregistrer" at bounding box center [974, 261] width 82 height 20
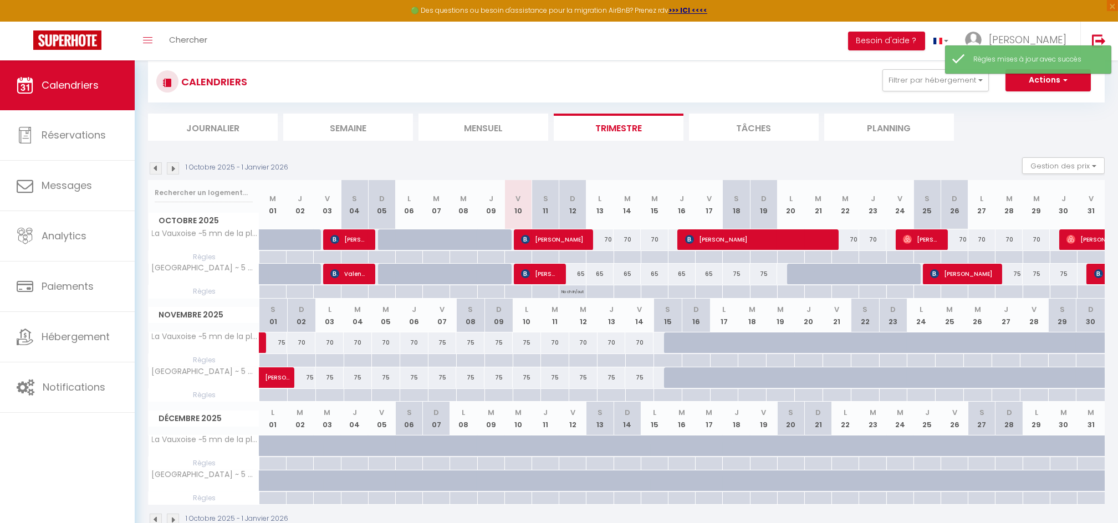
click at [602, 256] on div at bounding box center [599, 257] width 27 height 13
type input "Lun 13 Octobre 2025"
type input "[DATE] Octobre 2025"
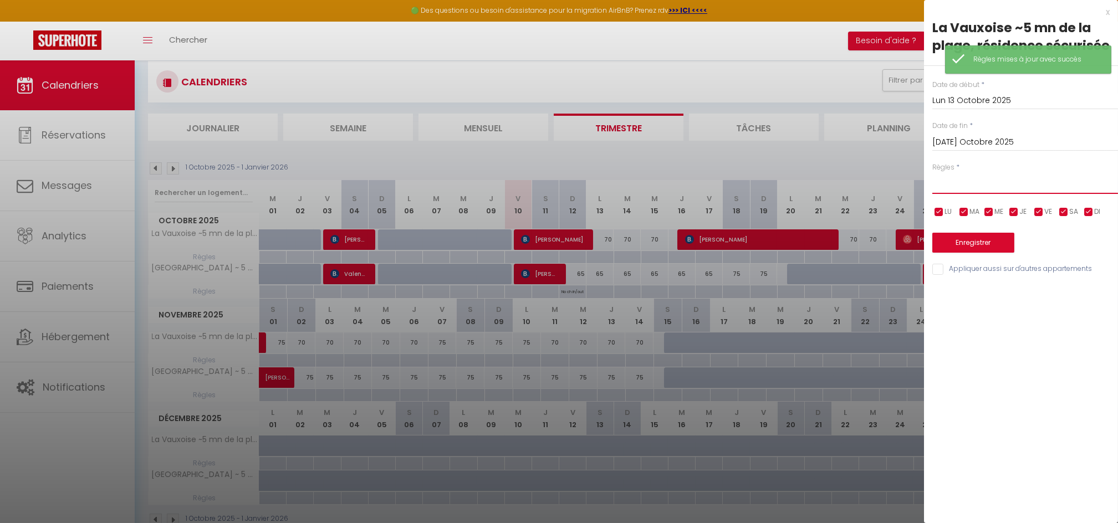
click at [973, 188] on select "Aucun No Checkin No Checkout Pas d'arrivée / Pas de départ" at bounding box center [1026, 183] width 186 height 21
select select "3"
click at [933, 173] on select "Aucun No Checkin No Checkout Pas d'arrivée / Pas de départ" at bounding box center [1026, 183] width 186 height 21
click at [965, 241] on button "Enregistrer" at bounding box center [974, 243] width 82 height 20
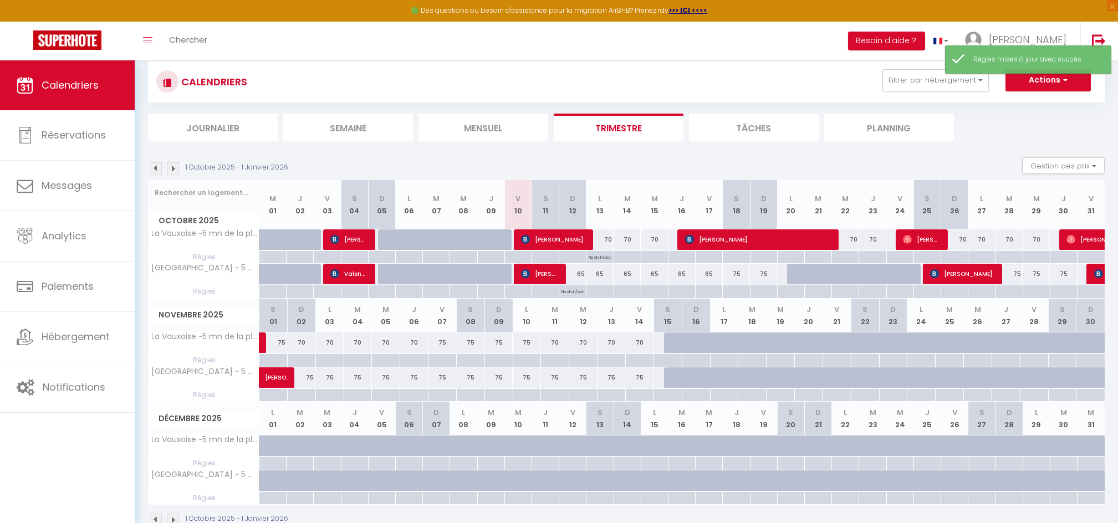
click at [599, 293] on div at bounding box center [599, 292] width 27 height 13
type input "Lun 13 Octobre 2025"
type input "[DATE] Octobre 2025"
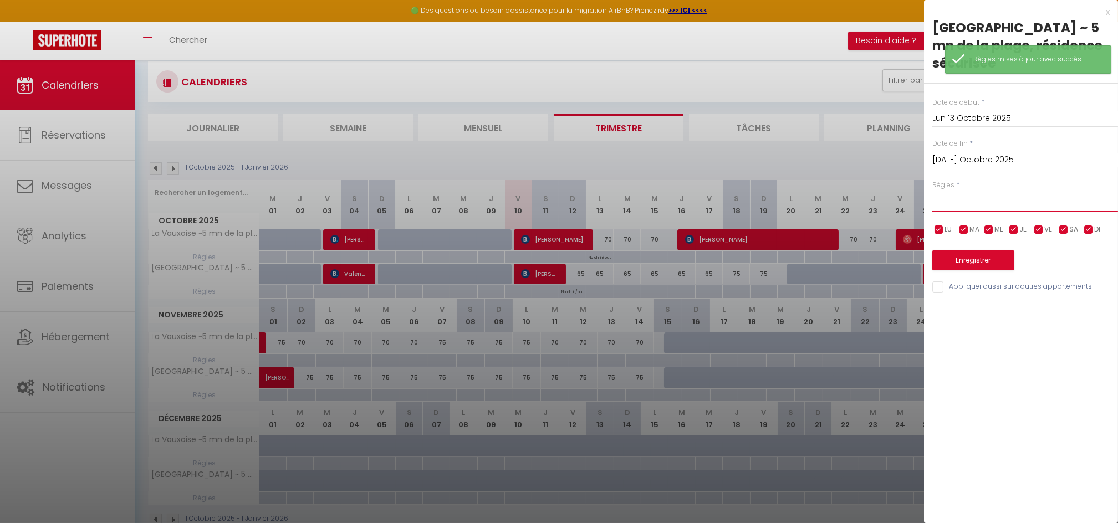
click at [965, 191] on select "Aucun No Checkin No Checkout Pas d'arrivée / Pas de départ" at bounding box center [1026, 201] width 186 height 21
select select "3"
click at [933, 191] on select "Aucun No Checkin No Checkout Pas d'arrivée / Pas de départ" at bounding box center [1026, 201] width 186 height 21
click at [964, 251] on button "Enregistrer" at bounding box center [974, 261] width 82 height 20
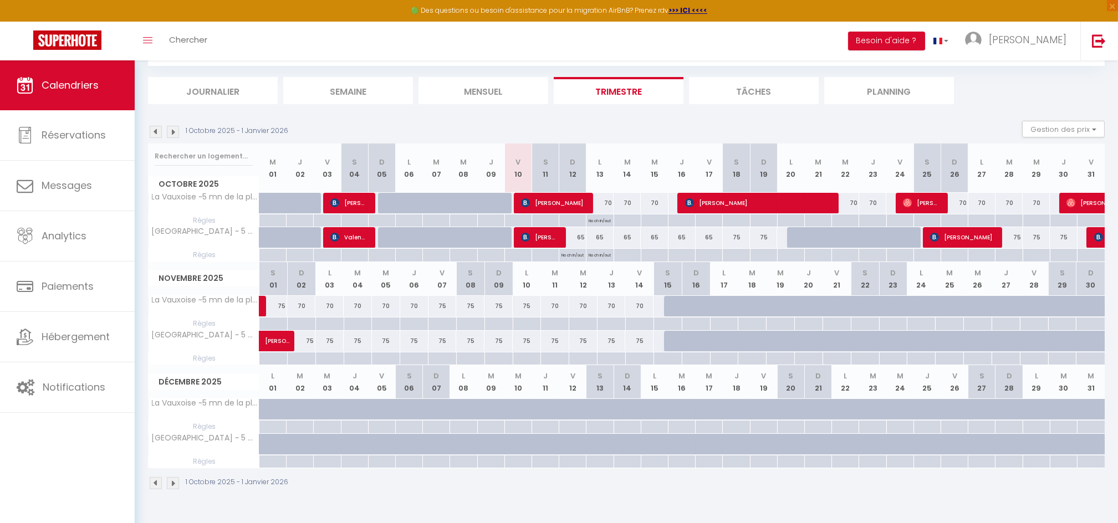
scroll to position [0, 0]
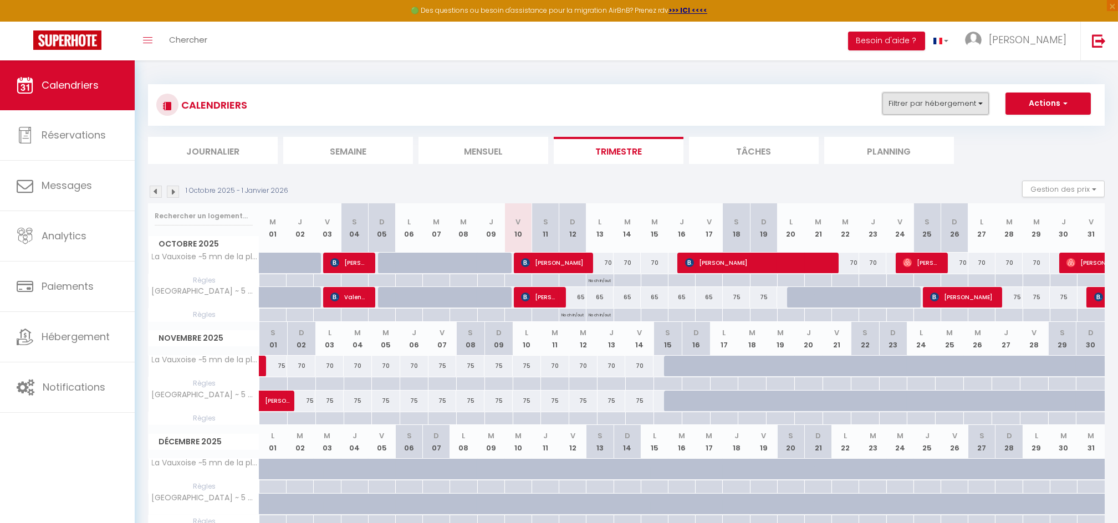
click at [943, 101] on button "Filtrer par hébergement" at bounding box center [936, 104] width 106 height 22
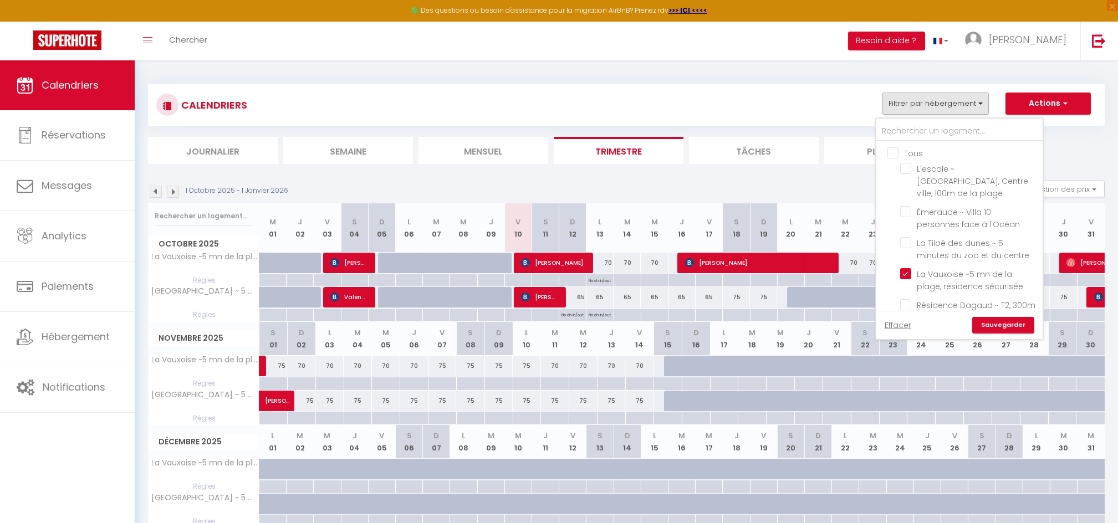
click at [902, 152] on input "Tous" at bounding box center [971, 152] width 166 height 11
checkbox input "true"
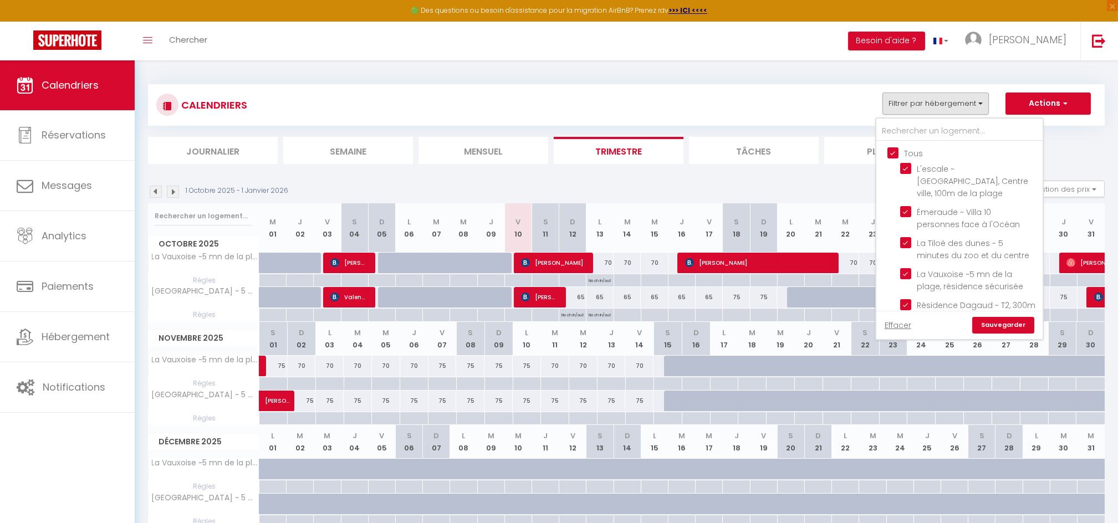
checkbox input "true"
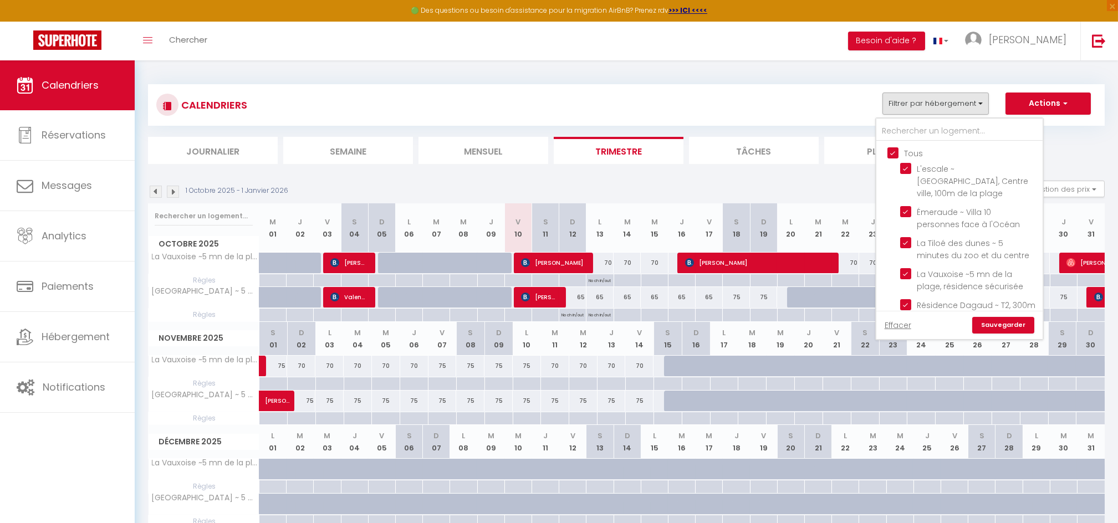
checkbox input "true"
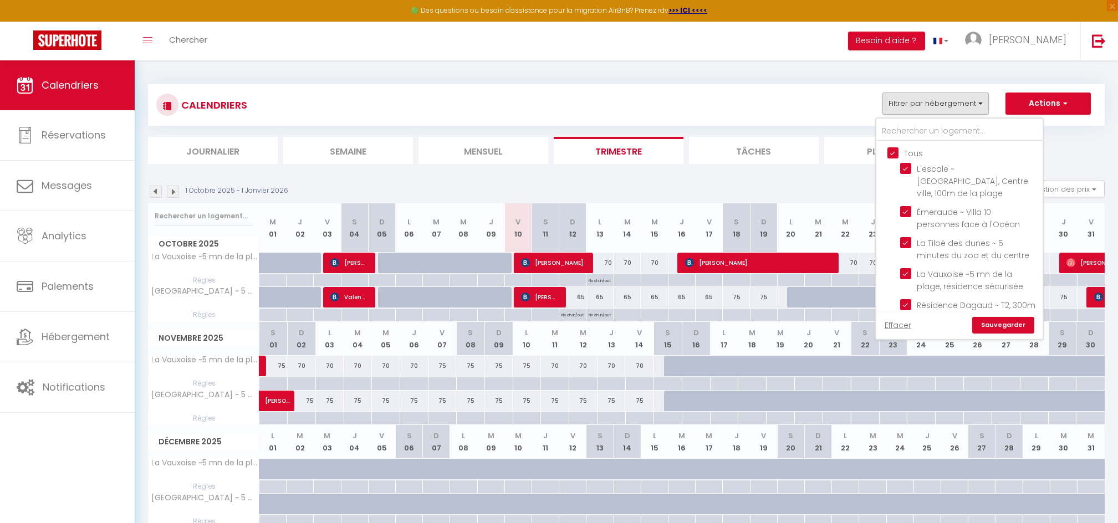
checkbox input "true"
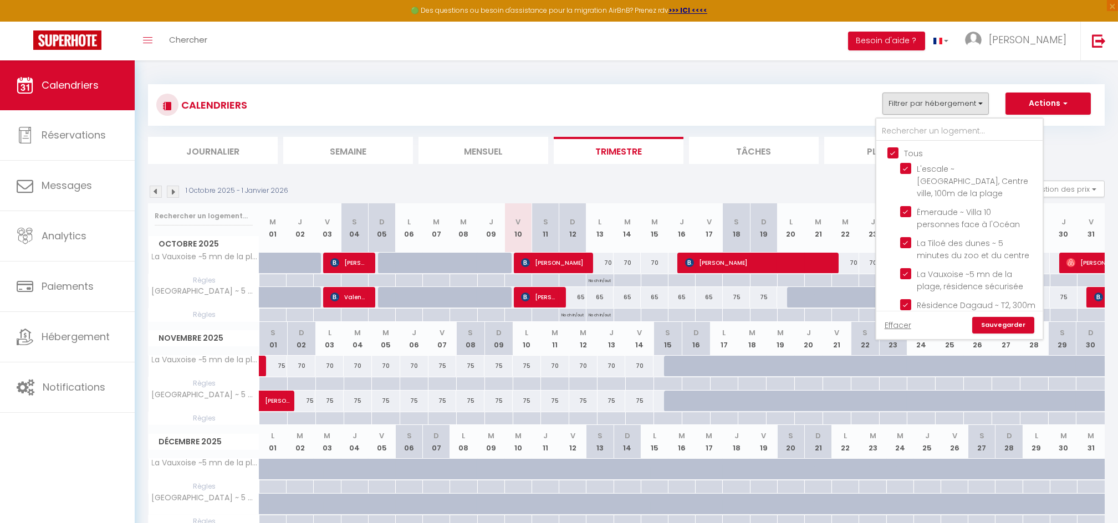
checkbox input "true"
click at [902, 152] on input "Tous" at bounding box center [971, 152] width 166 height 11
checkbox input "false"
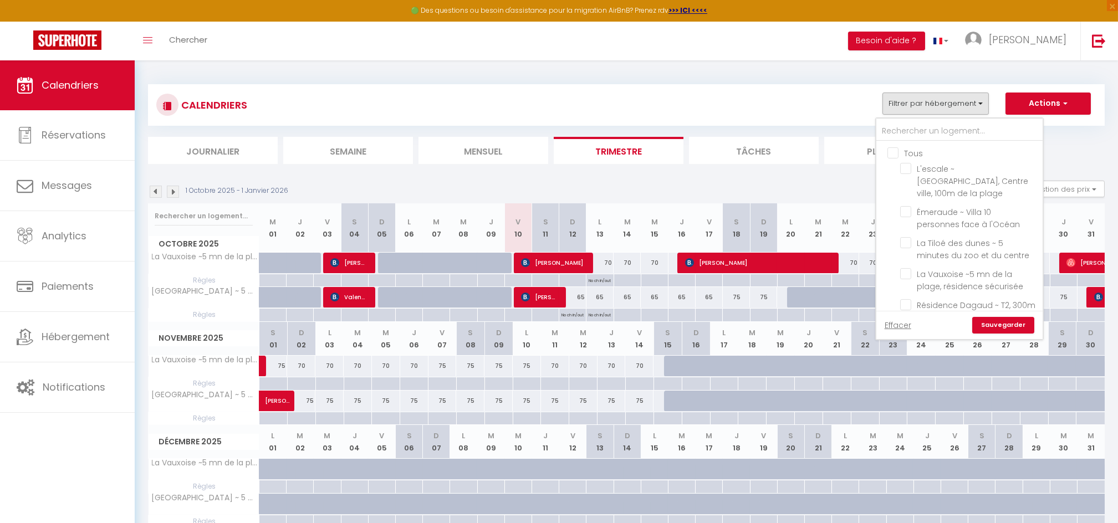
checkbox input "false"
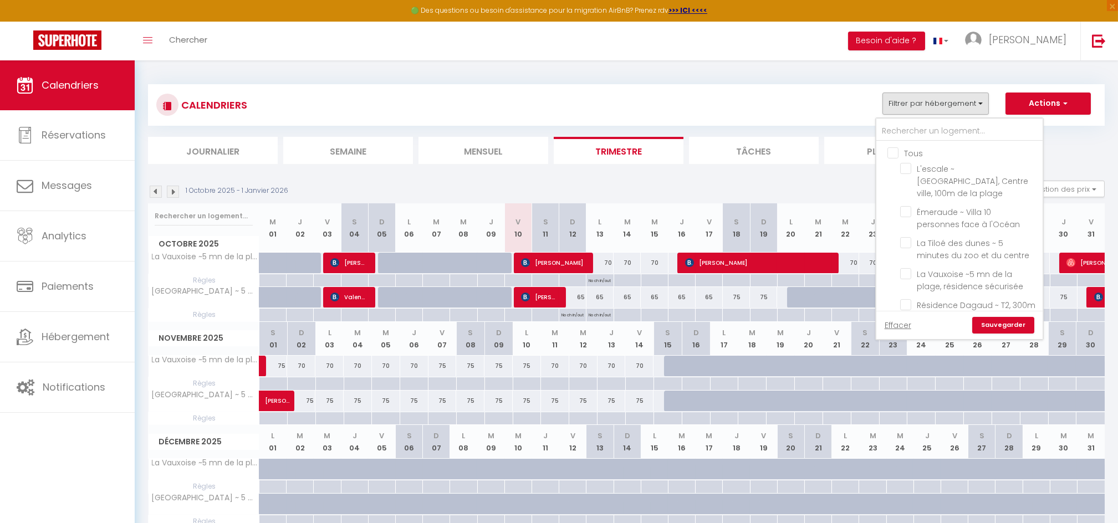
checkbox input "false"
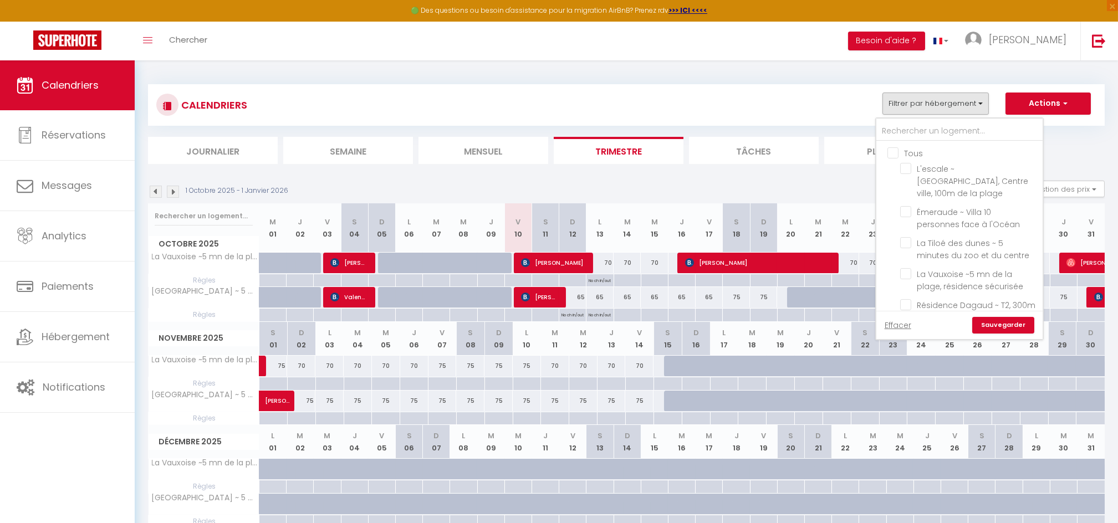
checkbox input "false"
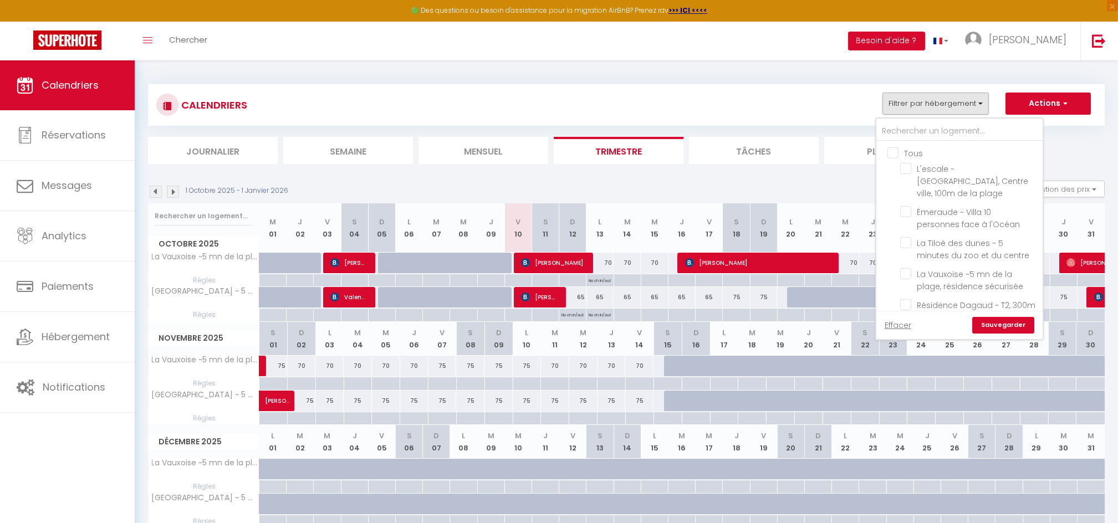
checkbox input "false"
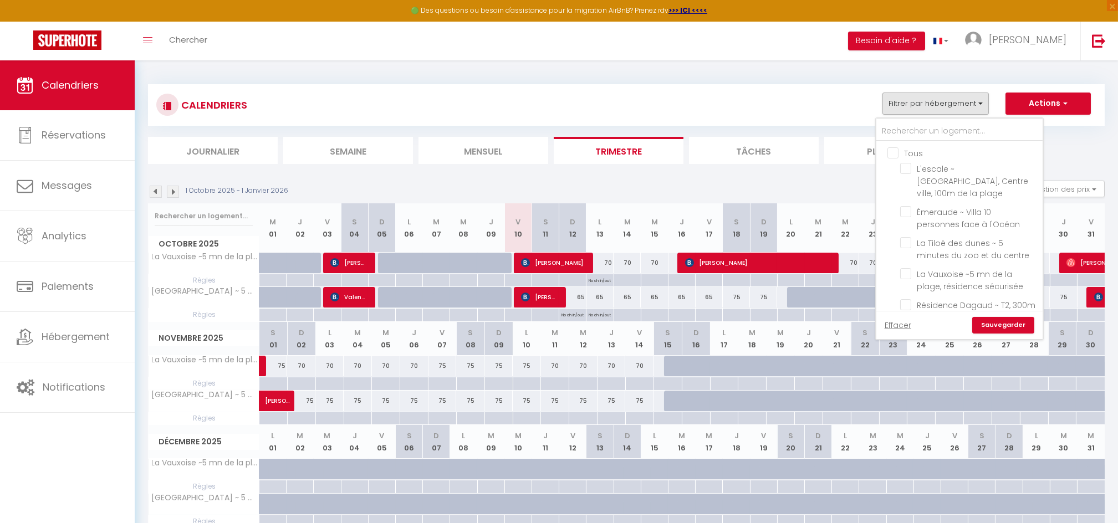
checkbox input "false"
click at [910, 264] on input "Les Cerisiers ~ Maison familiale, 5 min du centre" at bounding box center [969, 269] width 139 height 11
checkbox input "true"
click at [1001, 323] on link "Sauvegarder" at bounding box center [1003, 325] width 62 height 17
